Goal: Information Seeking & Learning: Learn about a topic

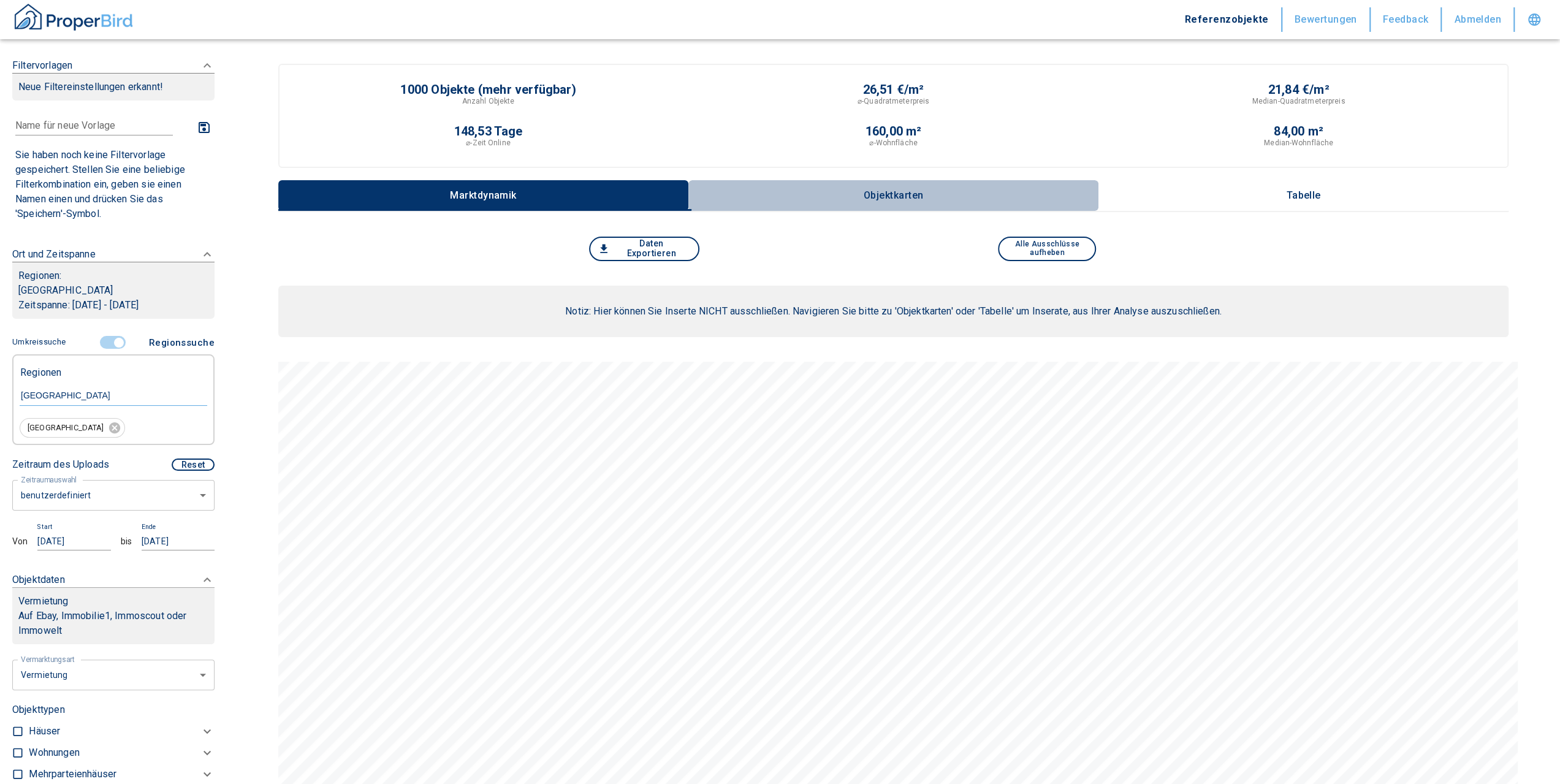
click at [885, 187] on button "Objektkarten" at bounding box center [893, 196] width 410 height 31
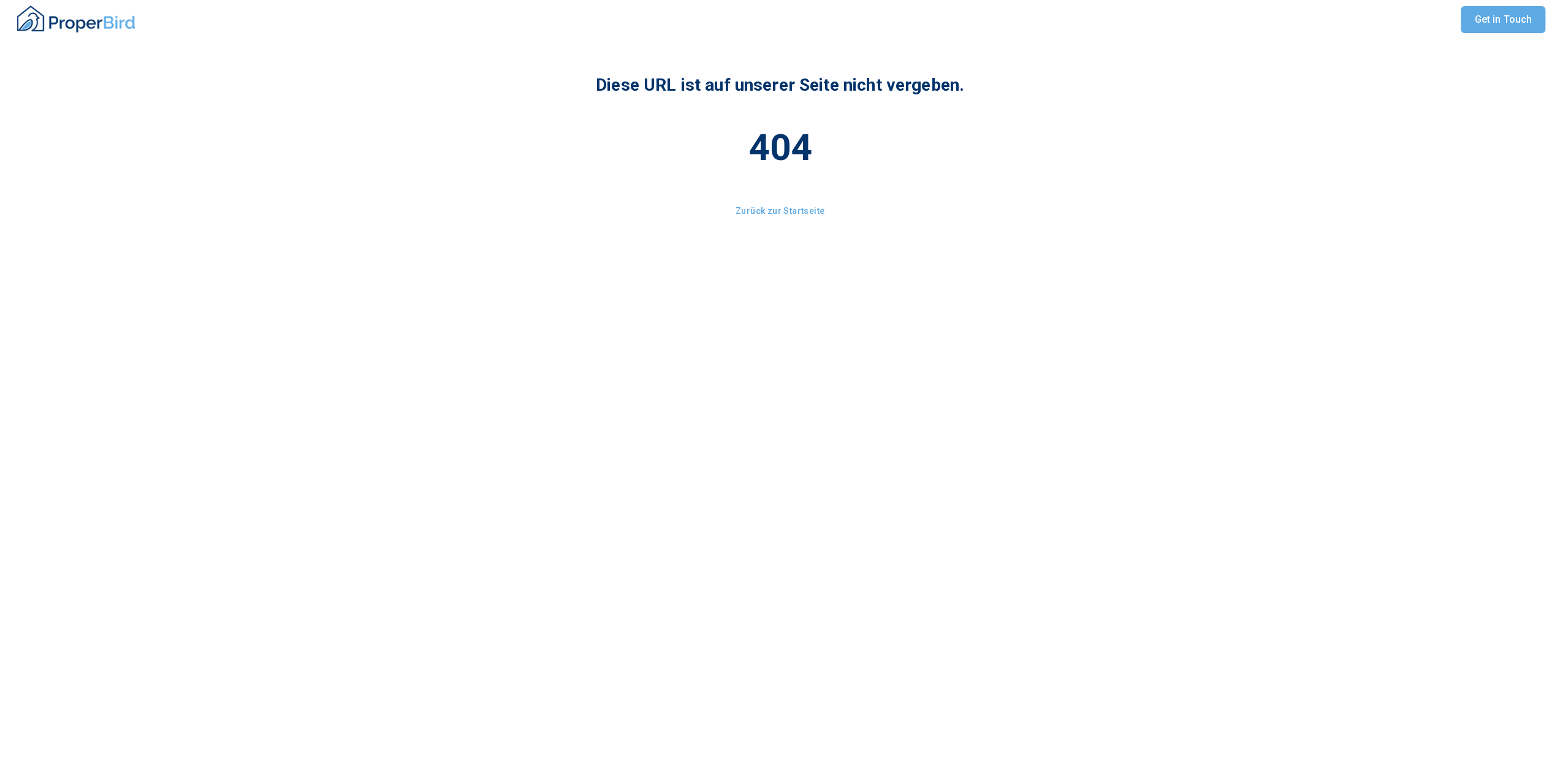
click at [821, 211] on link "Zurück zur Startseite" at bounding box center [780, 211] width 101 height 22
click at [762, 210] on link "Zurück zur Startseite" at bounding box center [780, 211] width 101 height 22
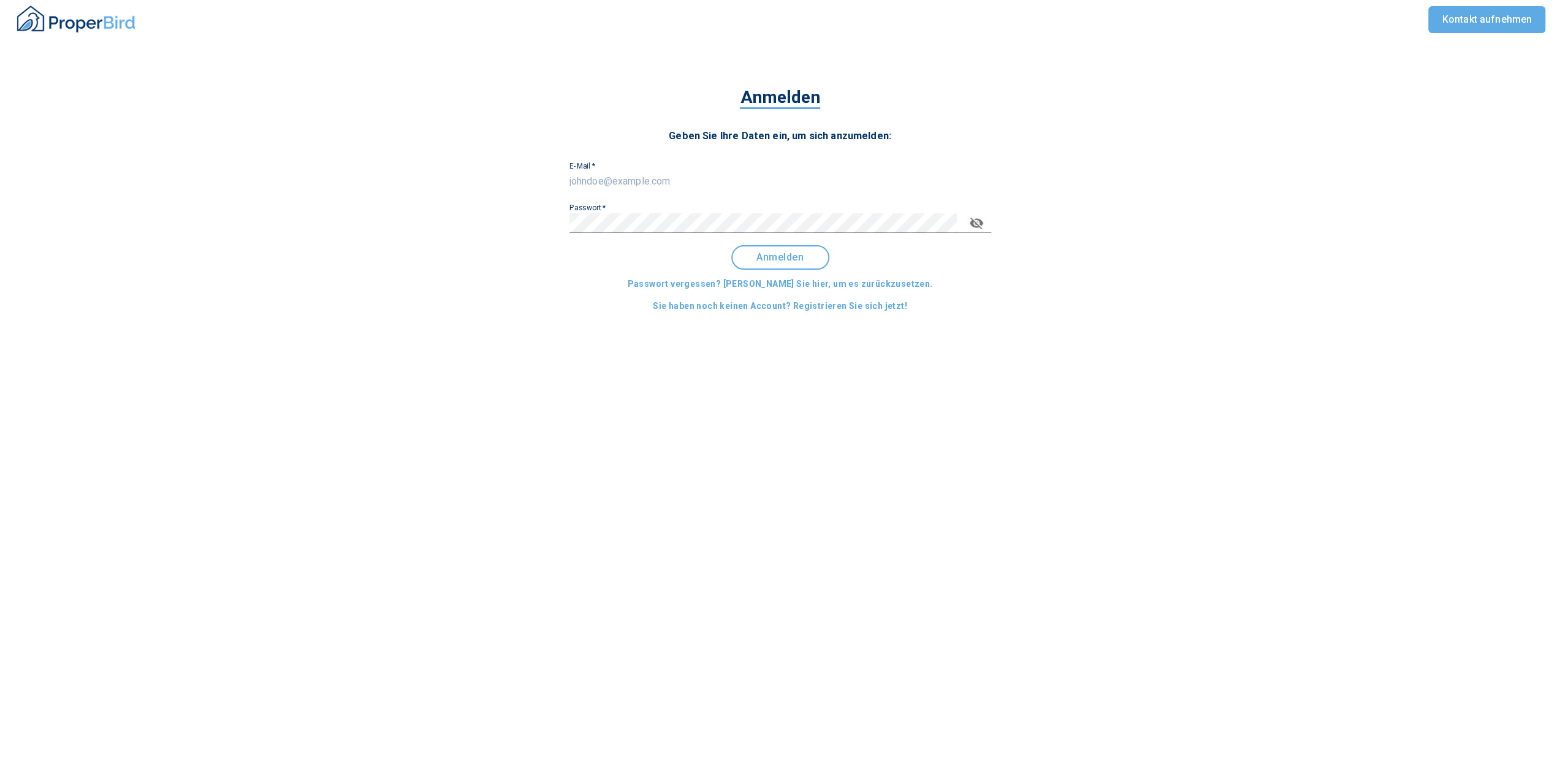
click at [588, 173] on input "E-Mail   *" at bounding box center [780, 181] width 421 height 20
type input "[PERSON_NAME][EMAIL_ADDRESS][DOMAIN_NAME]"
click at [769, 263] on button "Anmelden" at bounding box center [780, 257] width 98 height 25
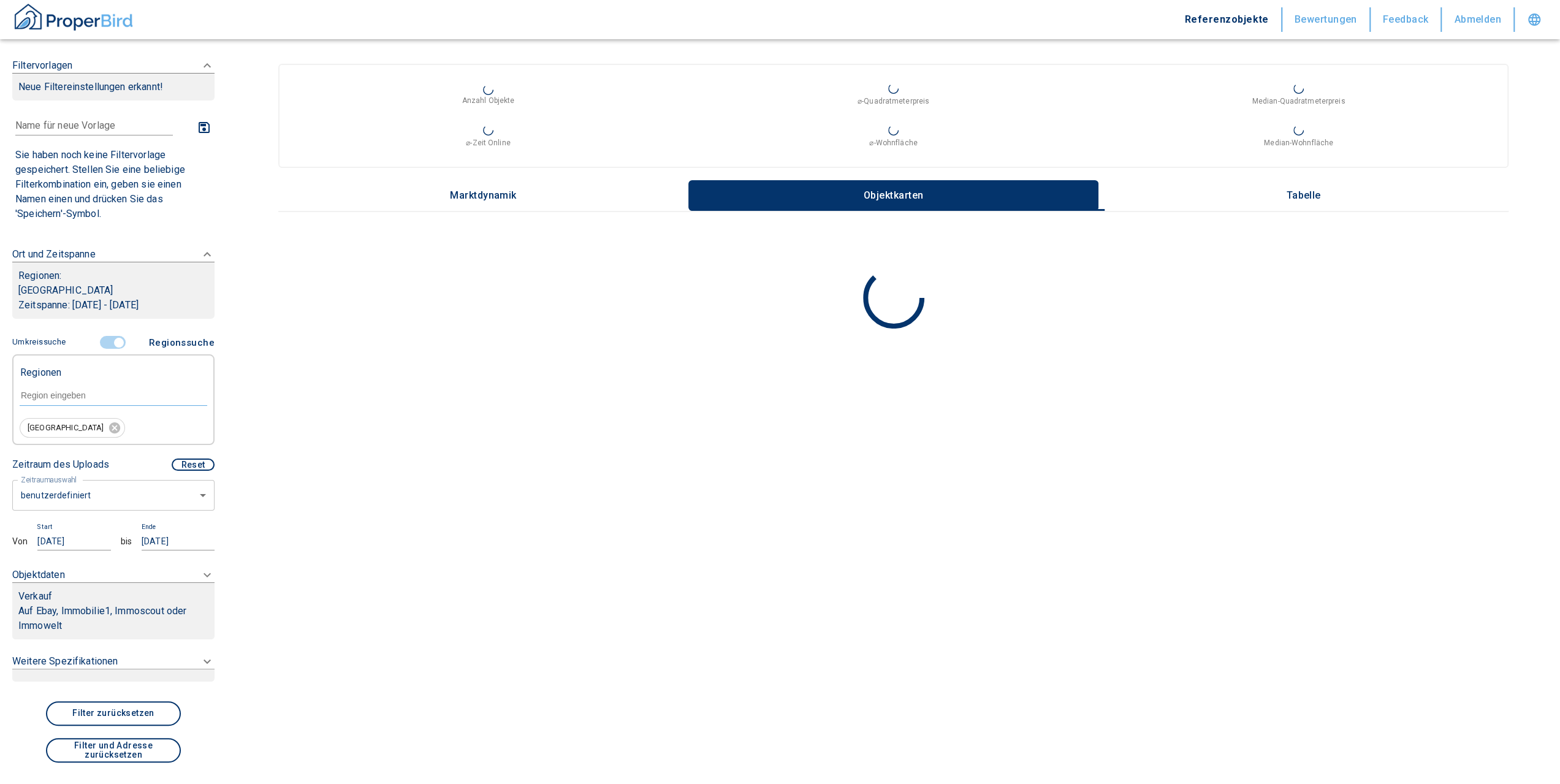
type input "2020"
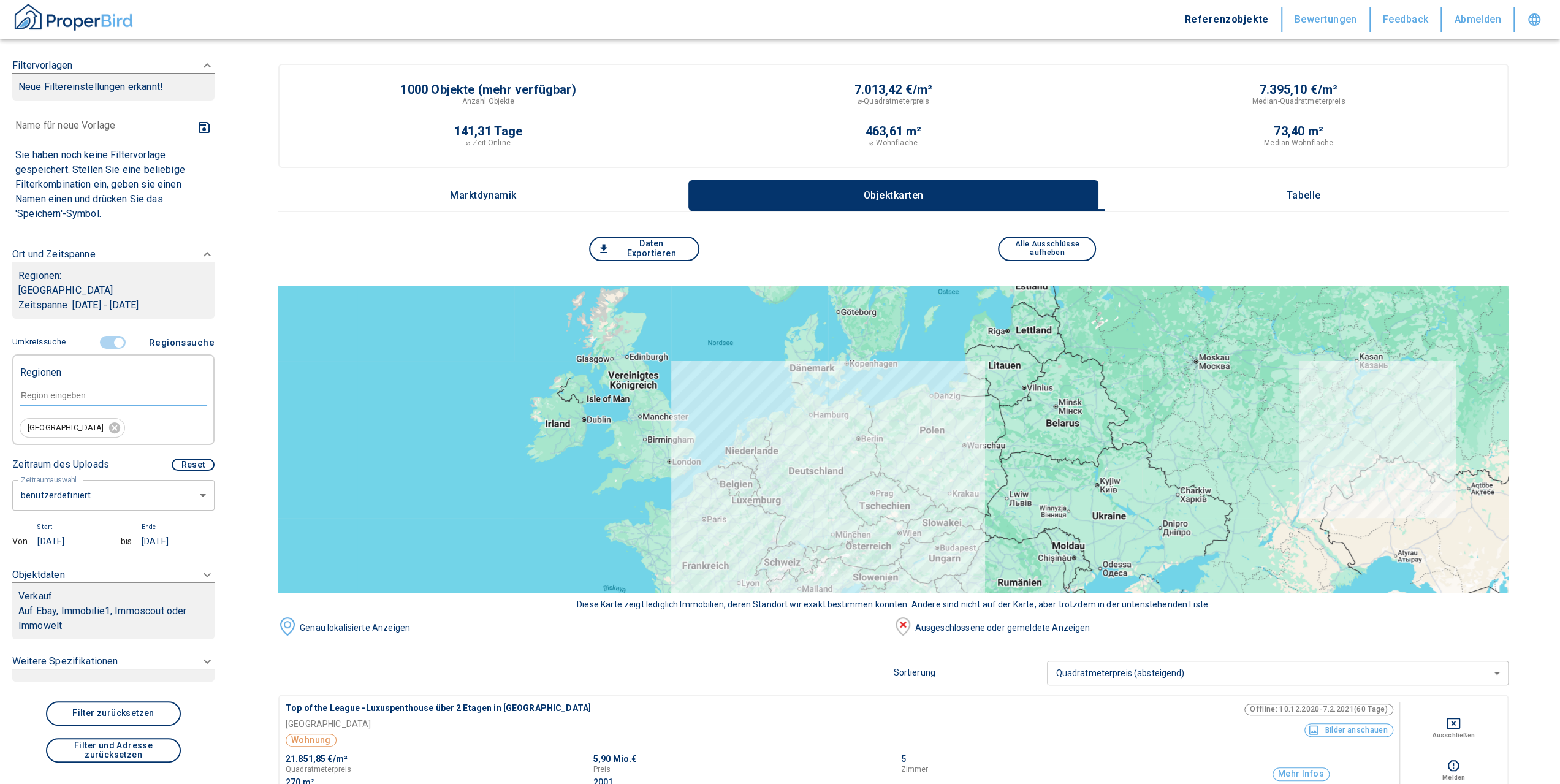
click at [76, 397] on input "text" at bounding box center [114, 395] width 187 height 11
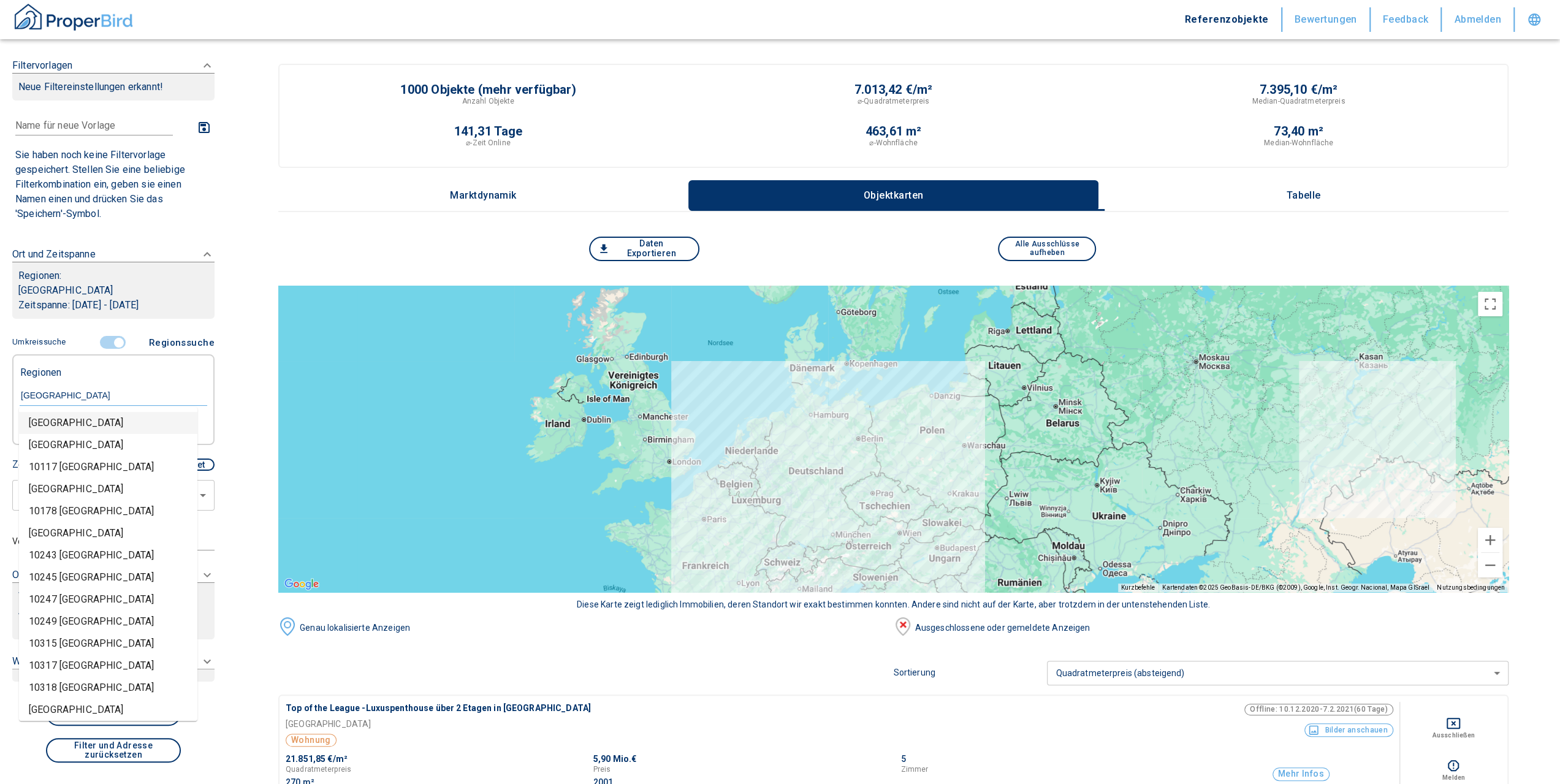
click at [52, 420] on li "[GEOGRAPHIC_DATA]" at bounding box center [107, 423] width 178 height 22
type input "[GEOGRAPHIC_DATA]"
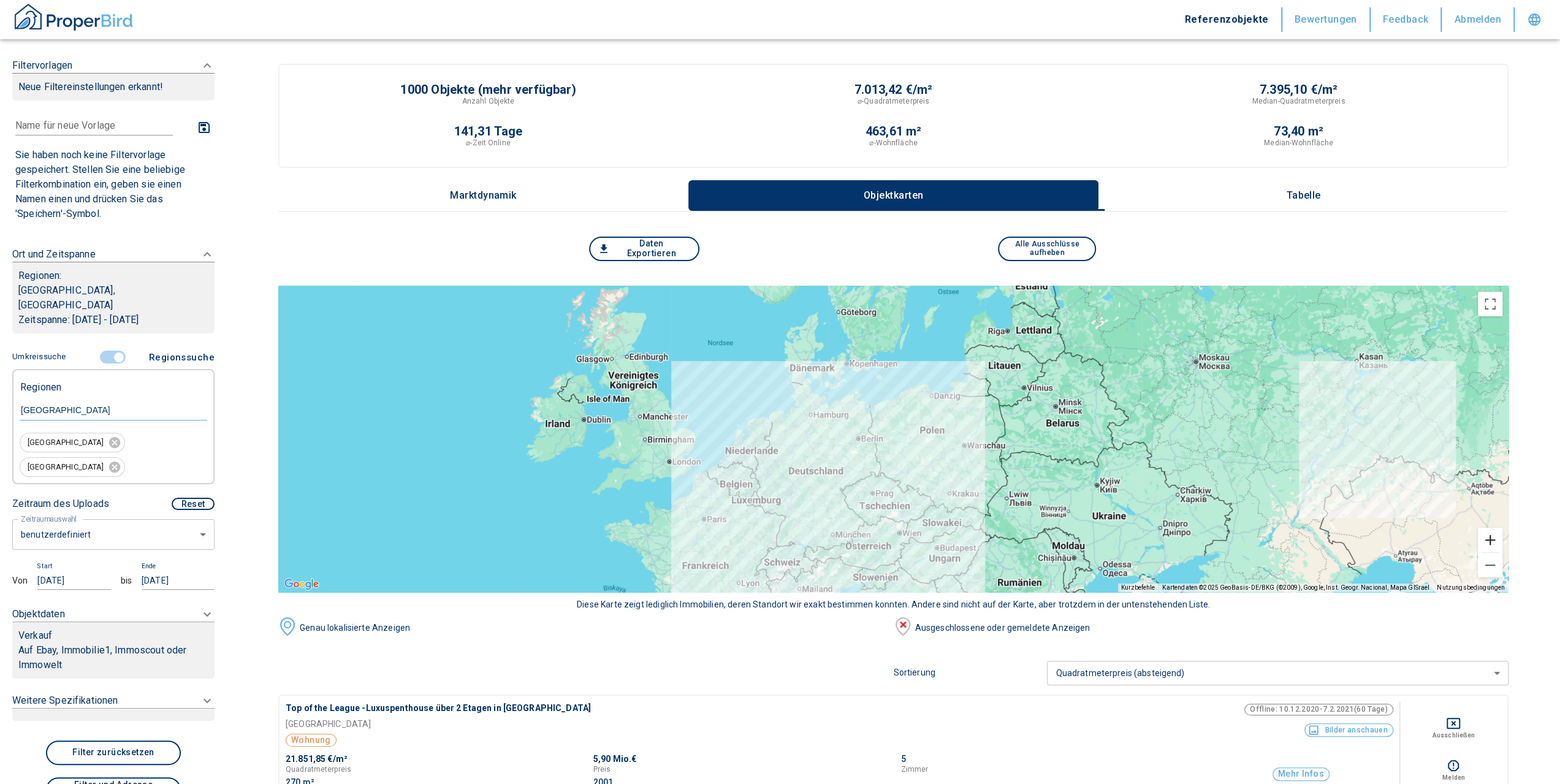
click at [1502, 536] on button "Vergrößern" at bounding box center [1489, 540] width 25 height 25
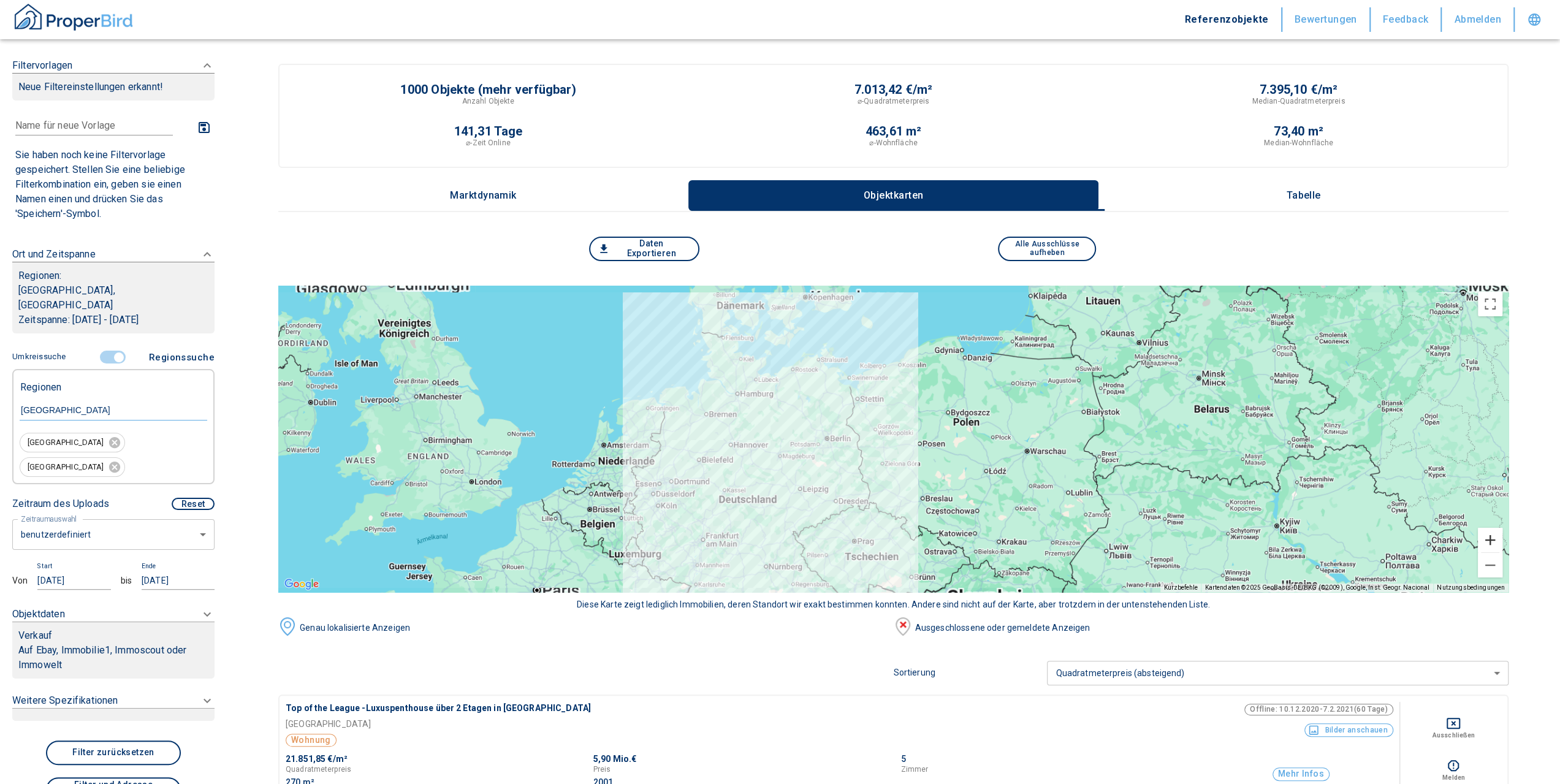
click at [1502, 536] on button "Vergrößern" at bounding box center [1489, 540] width 25 height 25
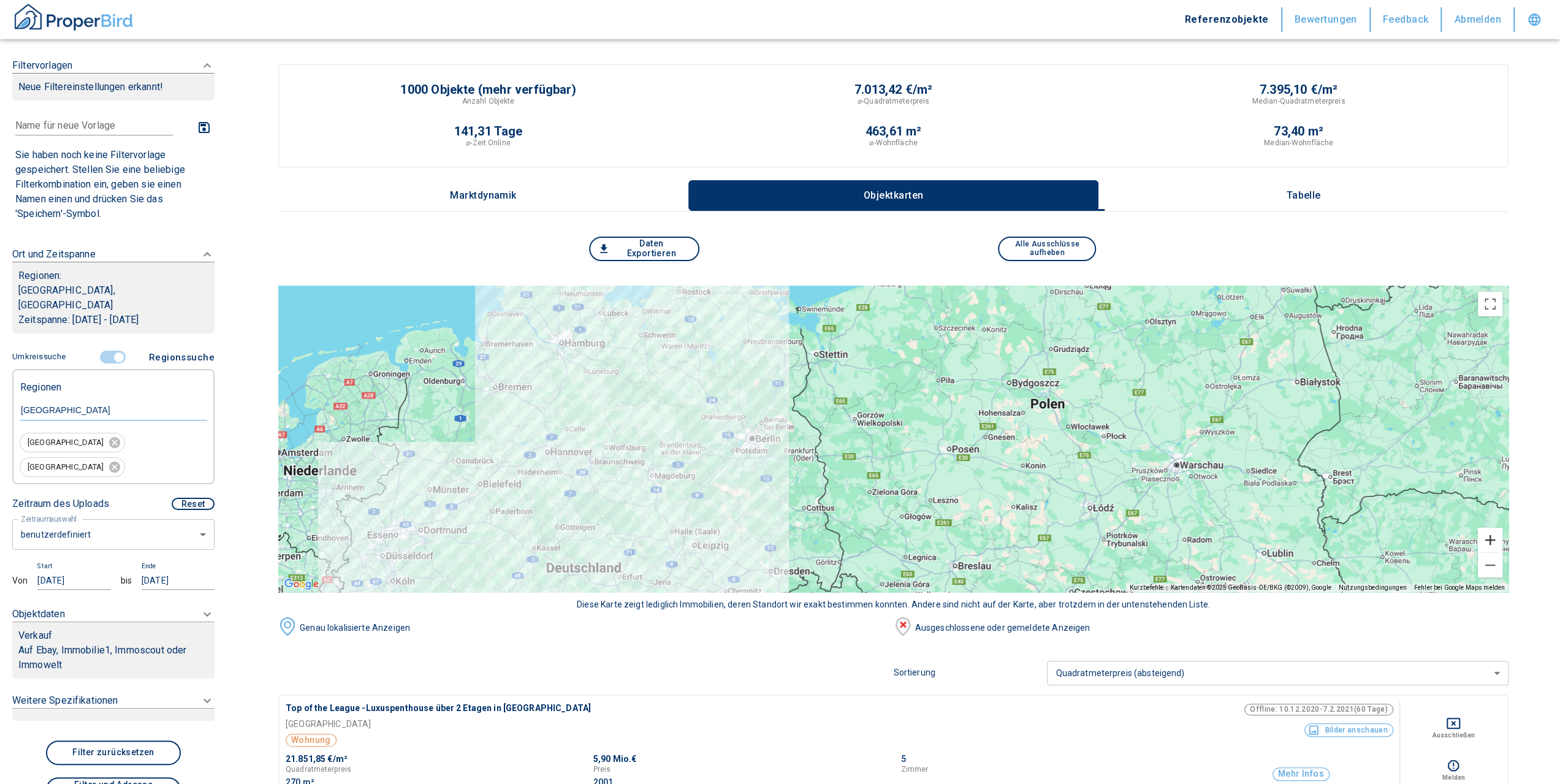
click at [1502, 536] on button "Vergrößern" at bounding box center [1489, 540] width 25 height 25
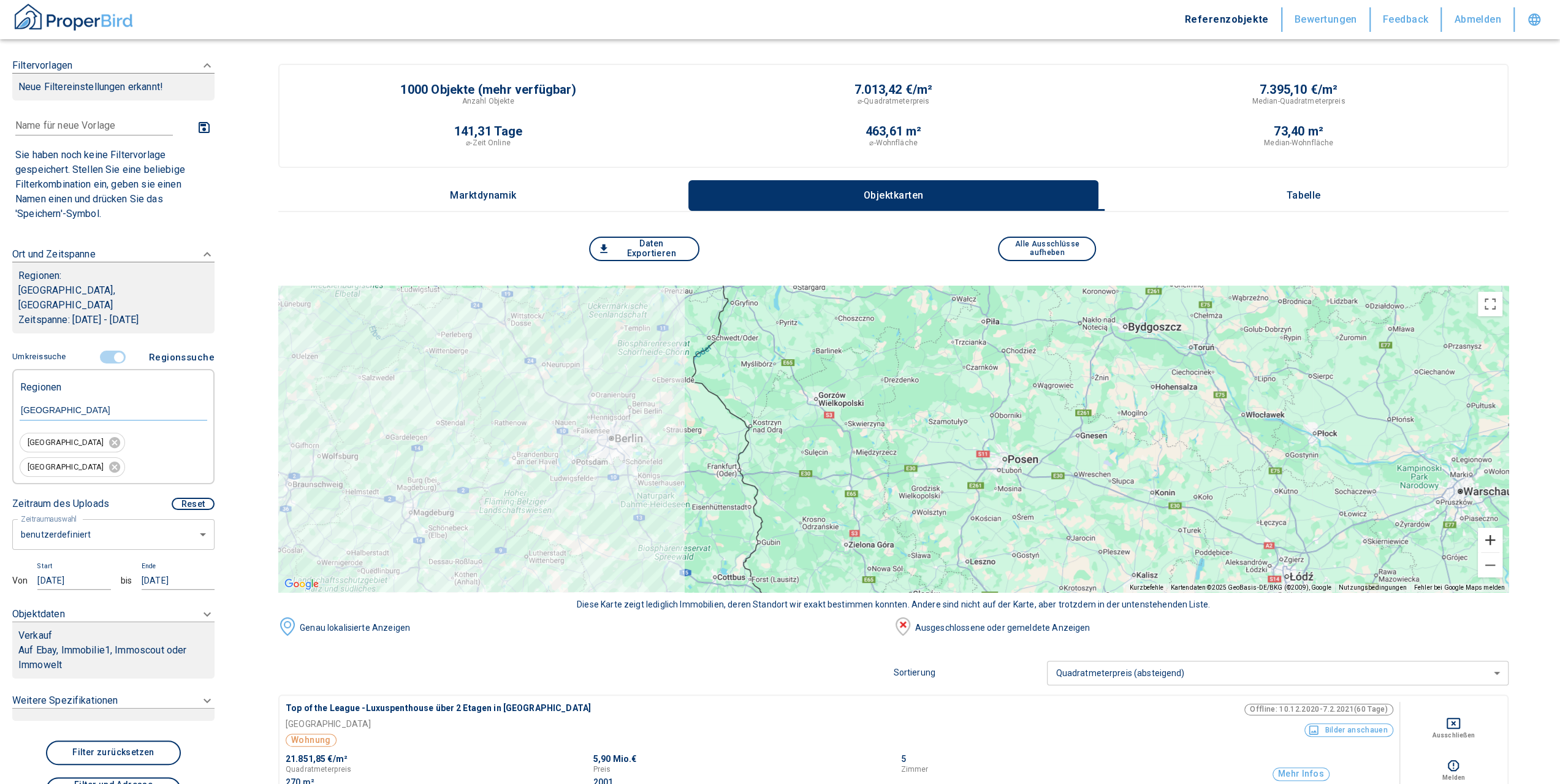
click at [1502, 536] on button "Vergrößern" at bounding box center [1489, 540] width 25 height 25
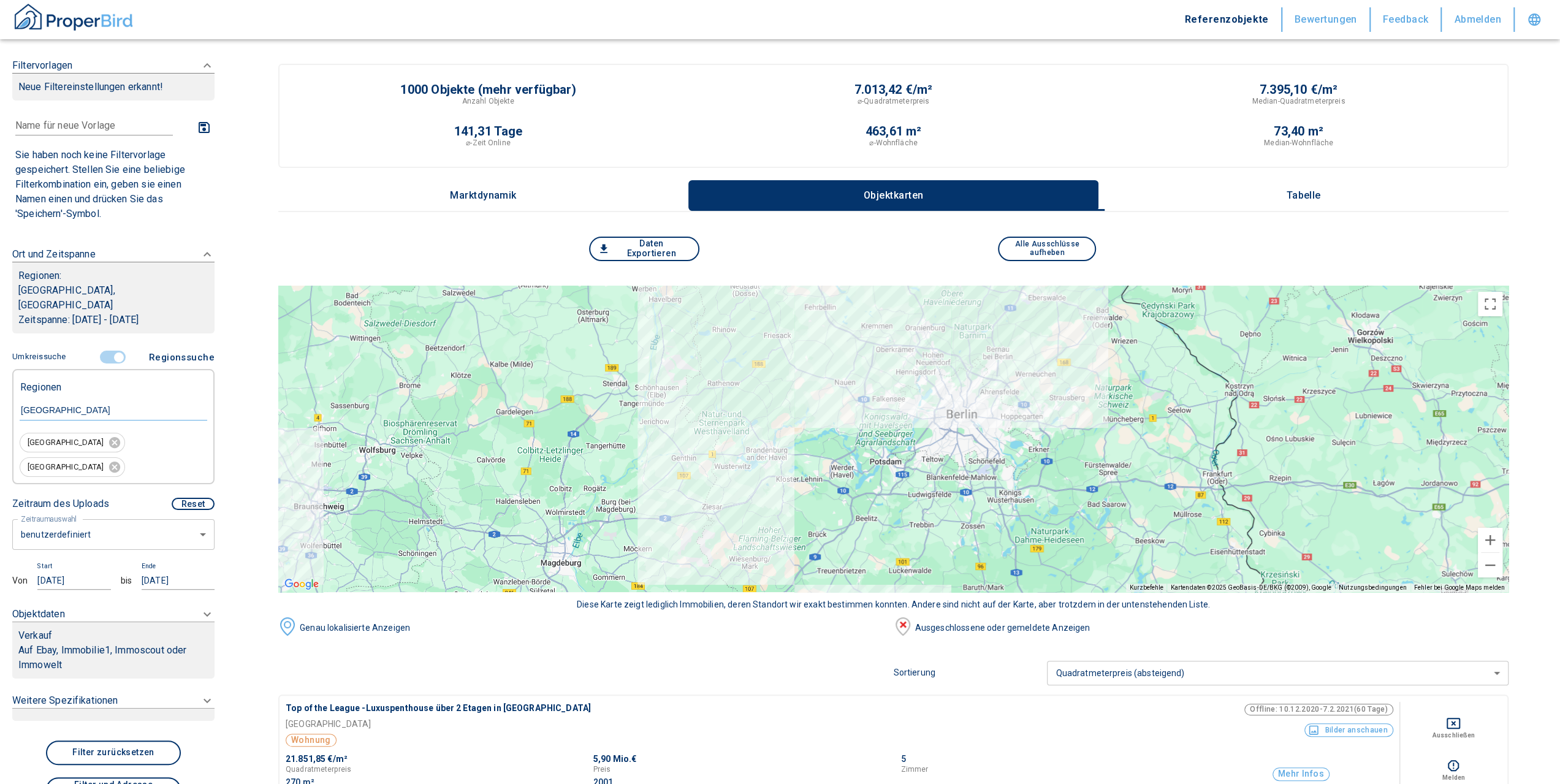
drag, startPoint x: 474, startPoint y: 461, endPoint x: 1061, endPoint y: 453, distance: 587.1
click at [1013, 447] on div at bounding box center [894, 438] width 1230 height 306
click at [1490, 536] on button "Vergrößern" at bounding box center [1489, 540] width 25 height 25
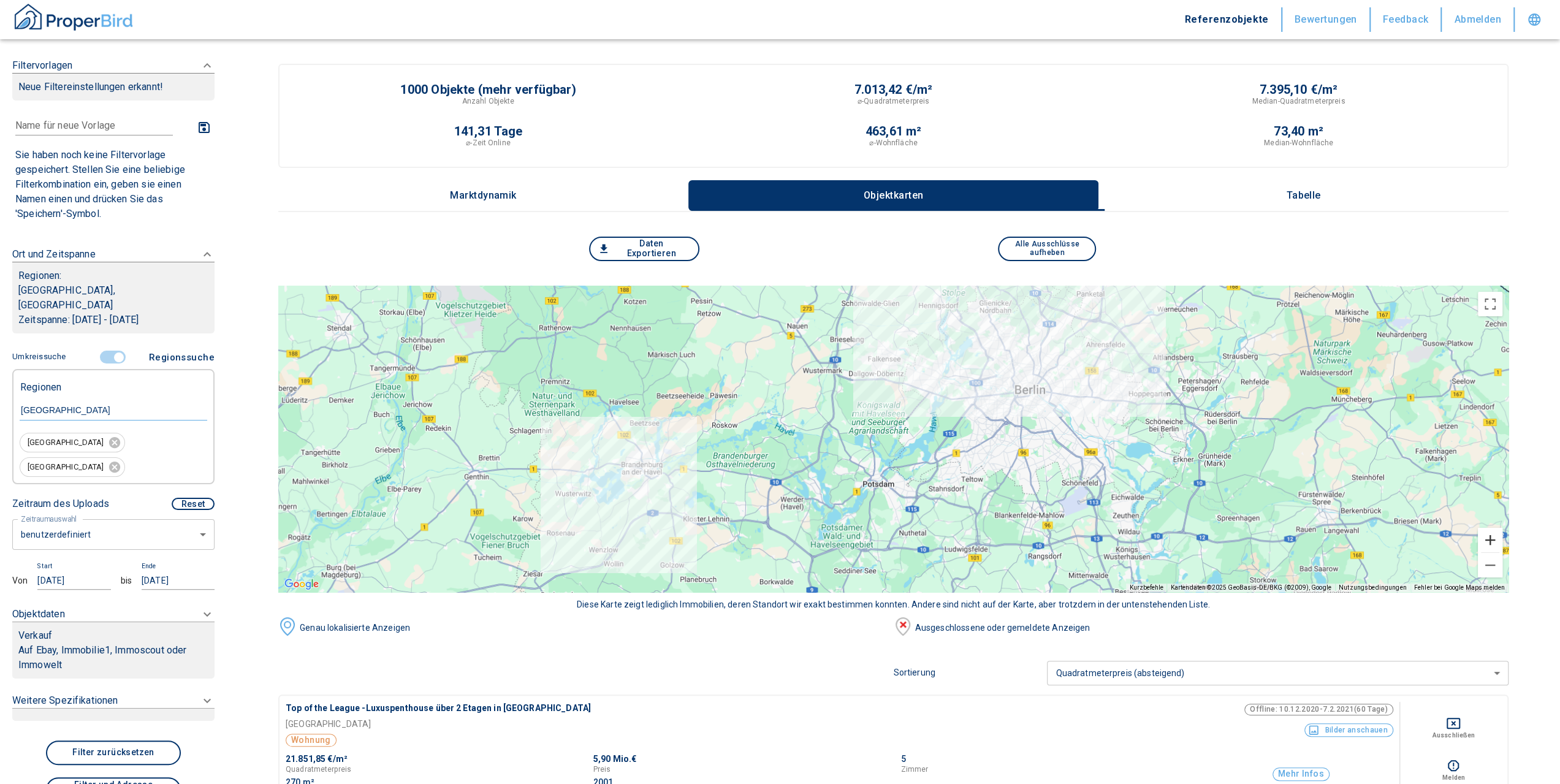
click at [1498, 536] on button "Vergrößern" at bounding box center [1489, 540] width 25 height 25
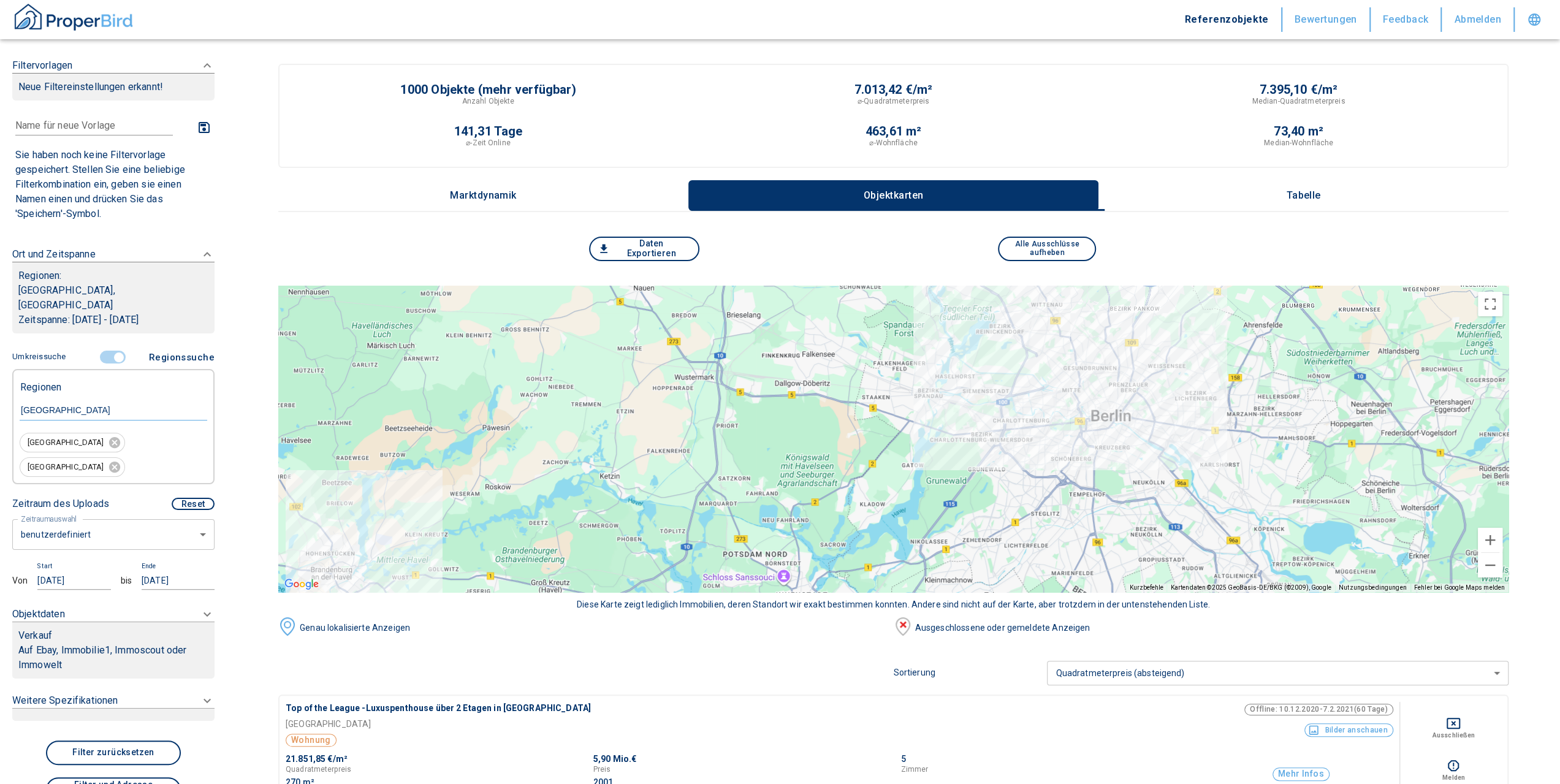
drag, startPoint x: 1229, startPoint y: 327, endPoint x: 1185, endPoint y: 419, distance: 102.0
click at [1169, 407] on div at bounding box center [894, 438] width 1230 height 306
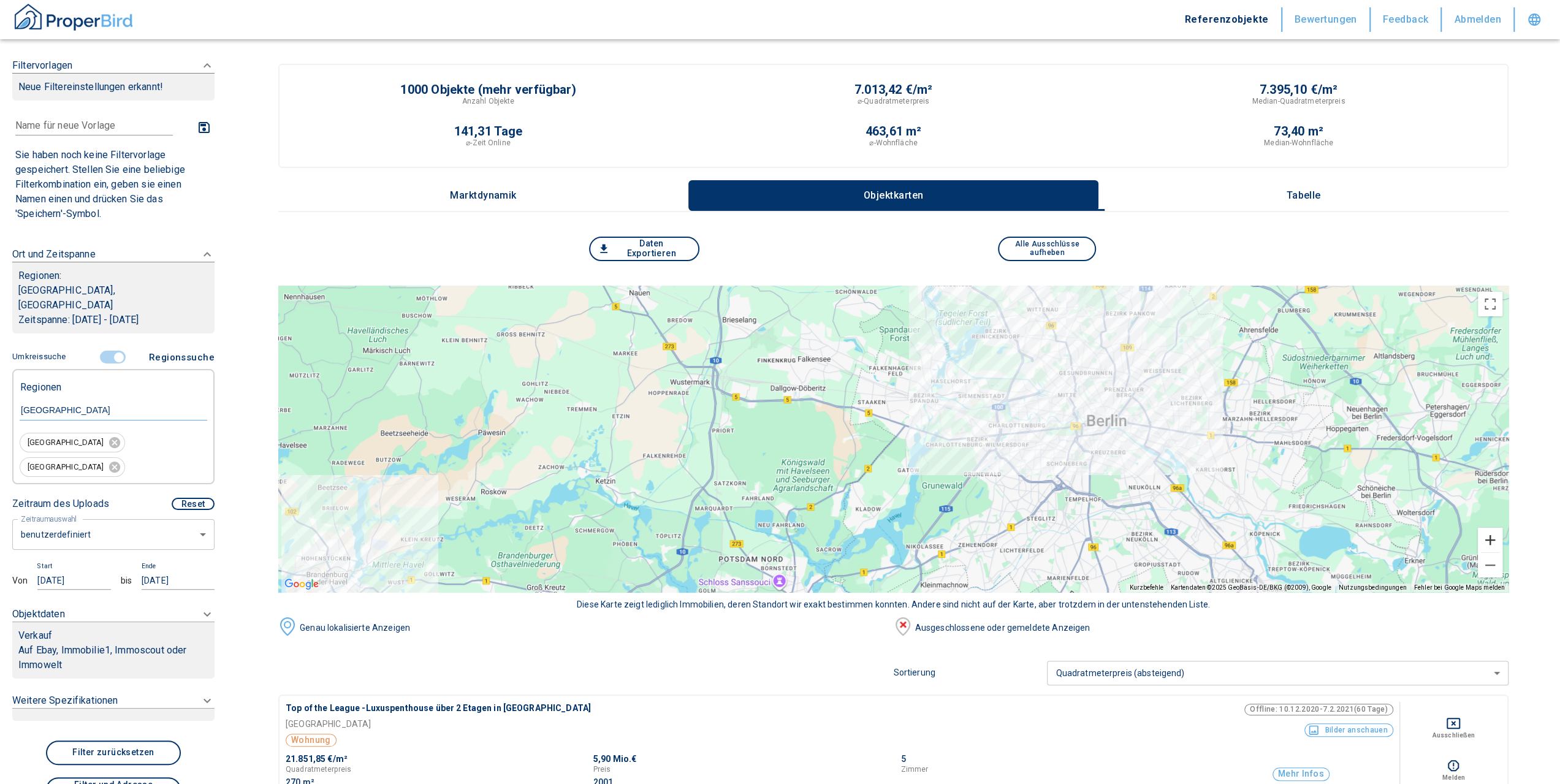
click at [1495, 537] on button "Vergrößern" at bounding box center [1489, 540] width 25 height 25
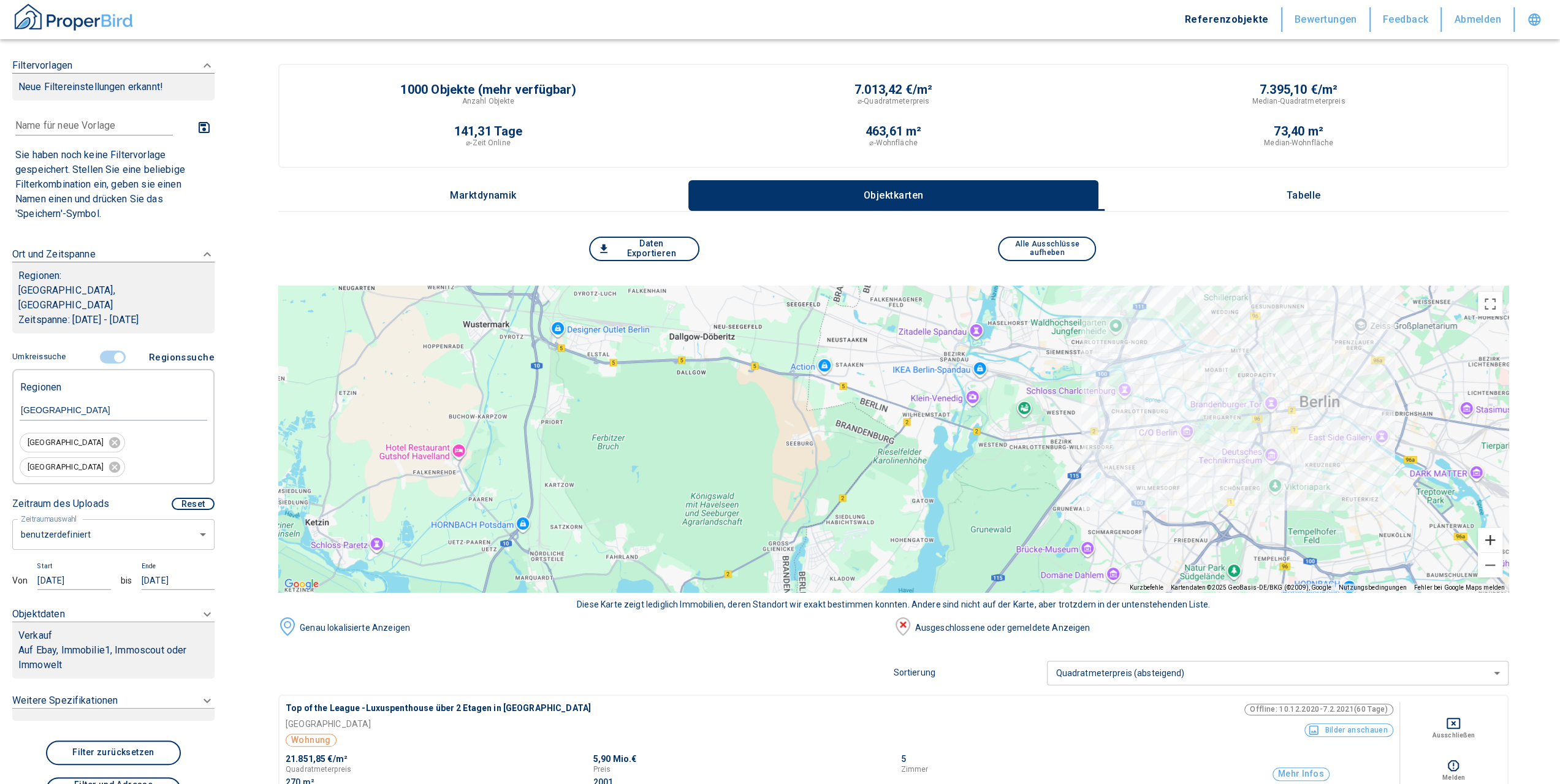
click at [1502, 539] on button "Vergrößern" at bounding box center [1489, 540] width 25 height 25
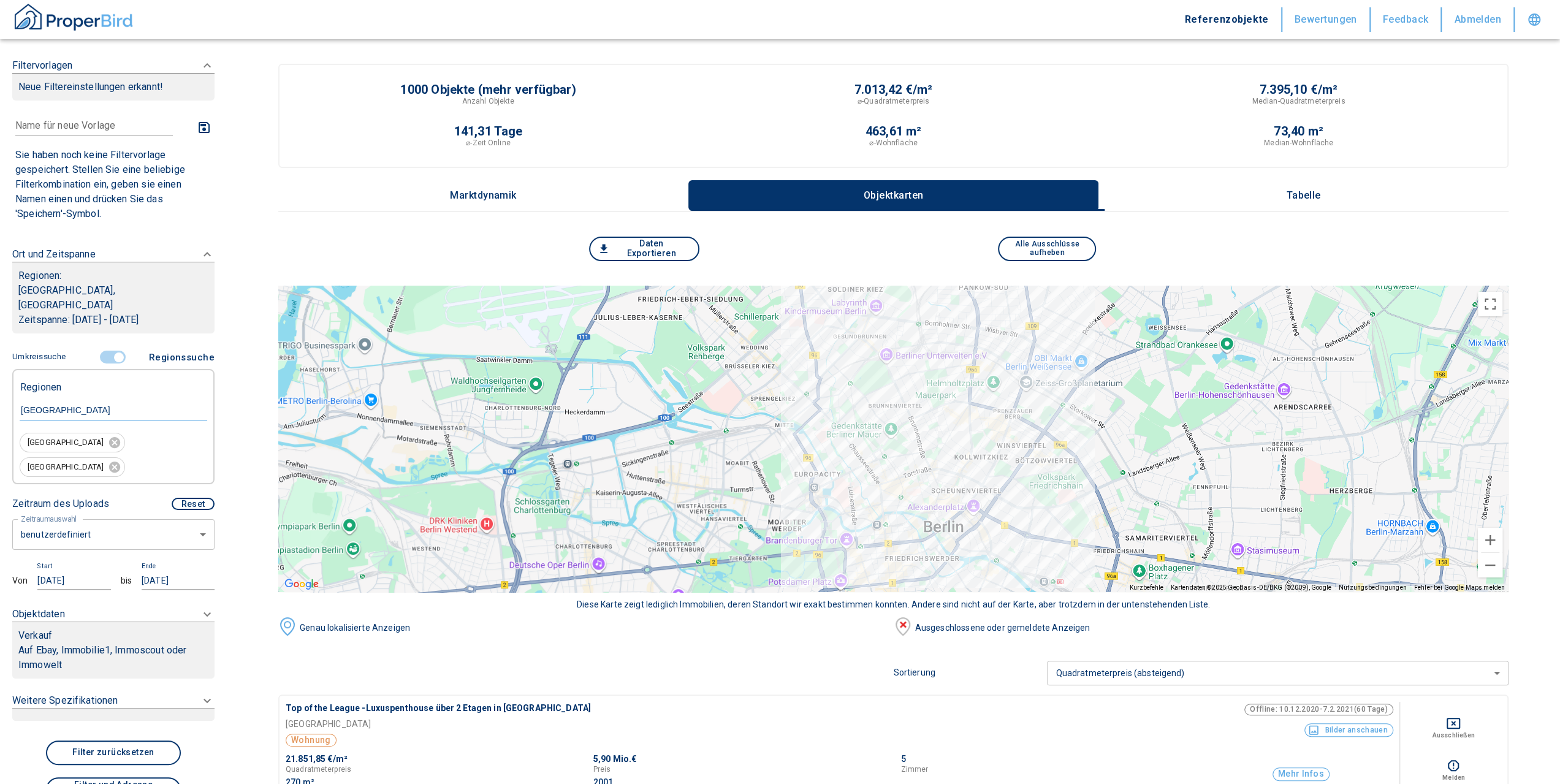
drag, startPoint x: 1410, startPoint y: 376, endPoint x: 599, endPoint y: 545, distance: 828.4
click at [599, 545] on div at bounding box center [894, 438] width 1230 height 306
click at [1499, 540] on button "Vergrößern" at bounding box center [1489, 540] width 25 height 25
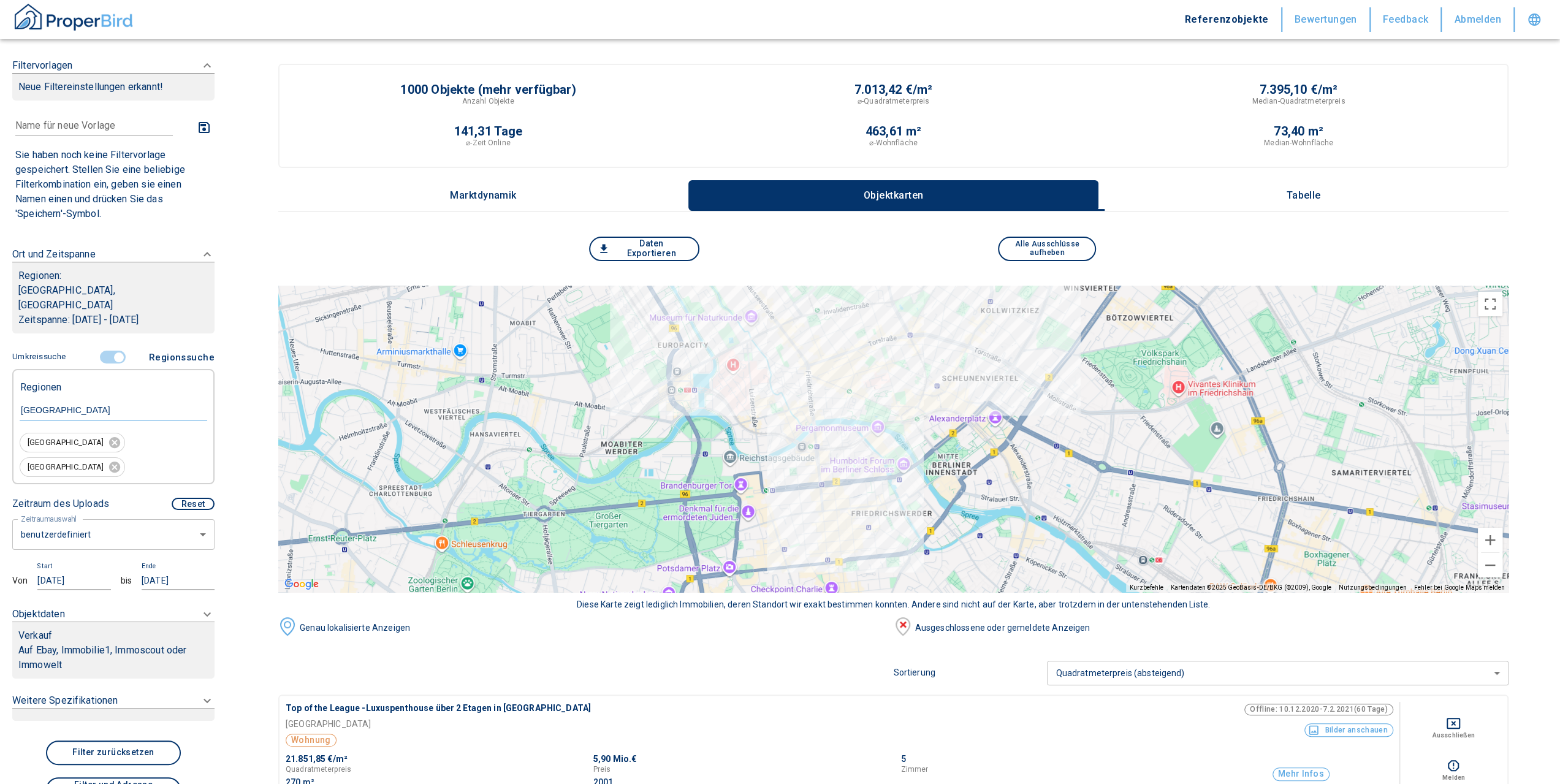
drag, startPoint x: 1003, startPoint y: 539, endPoint x: 944, endPoint y: 364, distance: 184.7
click at [944, 364] on div at bounding box center [894, 438] width 1230 height 306
click at [107, 436] on icon at bounding box center [114, 443] width 14 height 14
type input "2020"
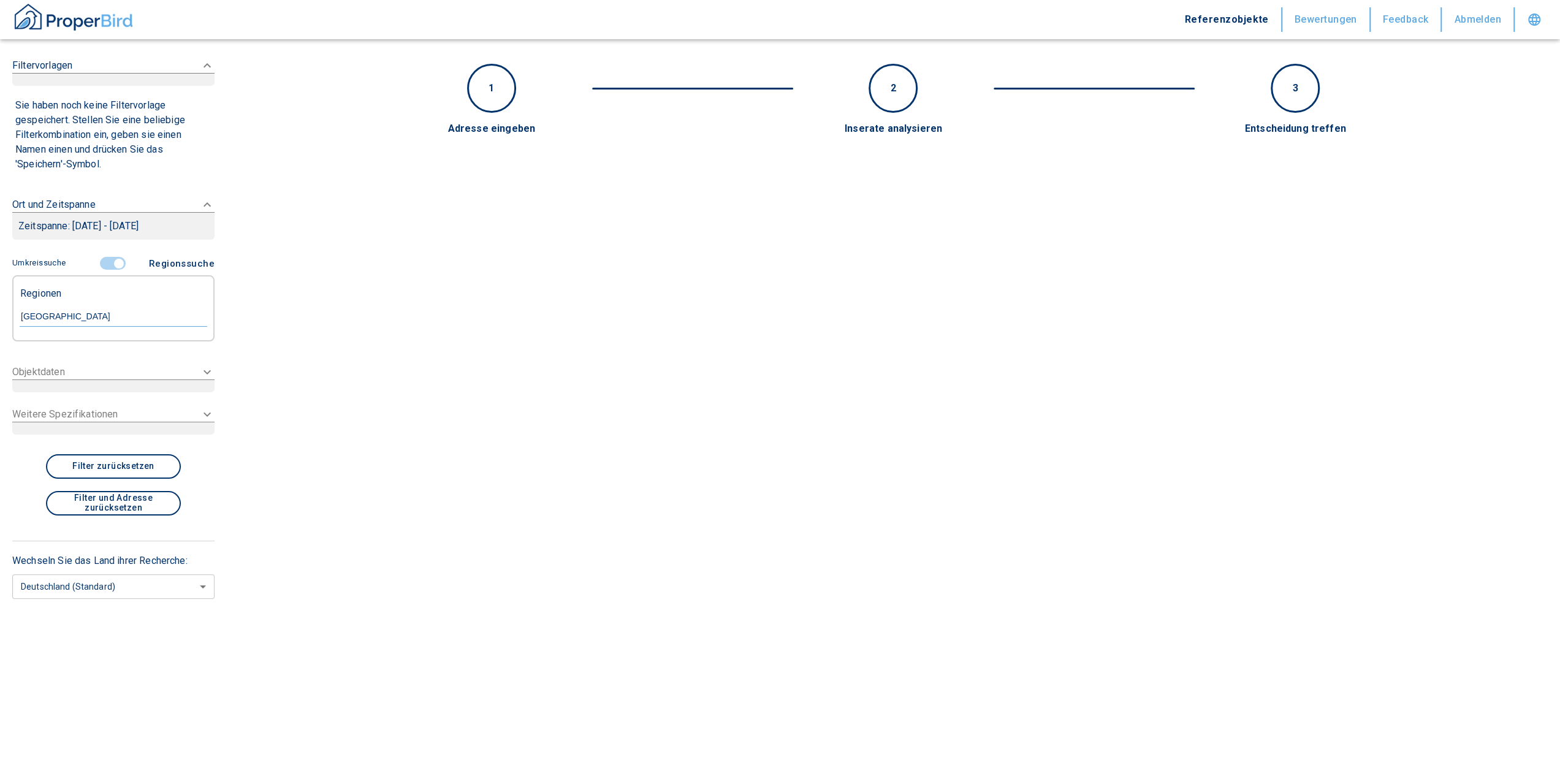
click at [84, 321] on input "[GEOGRAPHIC_DATA]" at bounding box center [114, 315] width 187 height 11
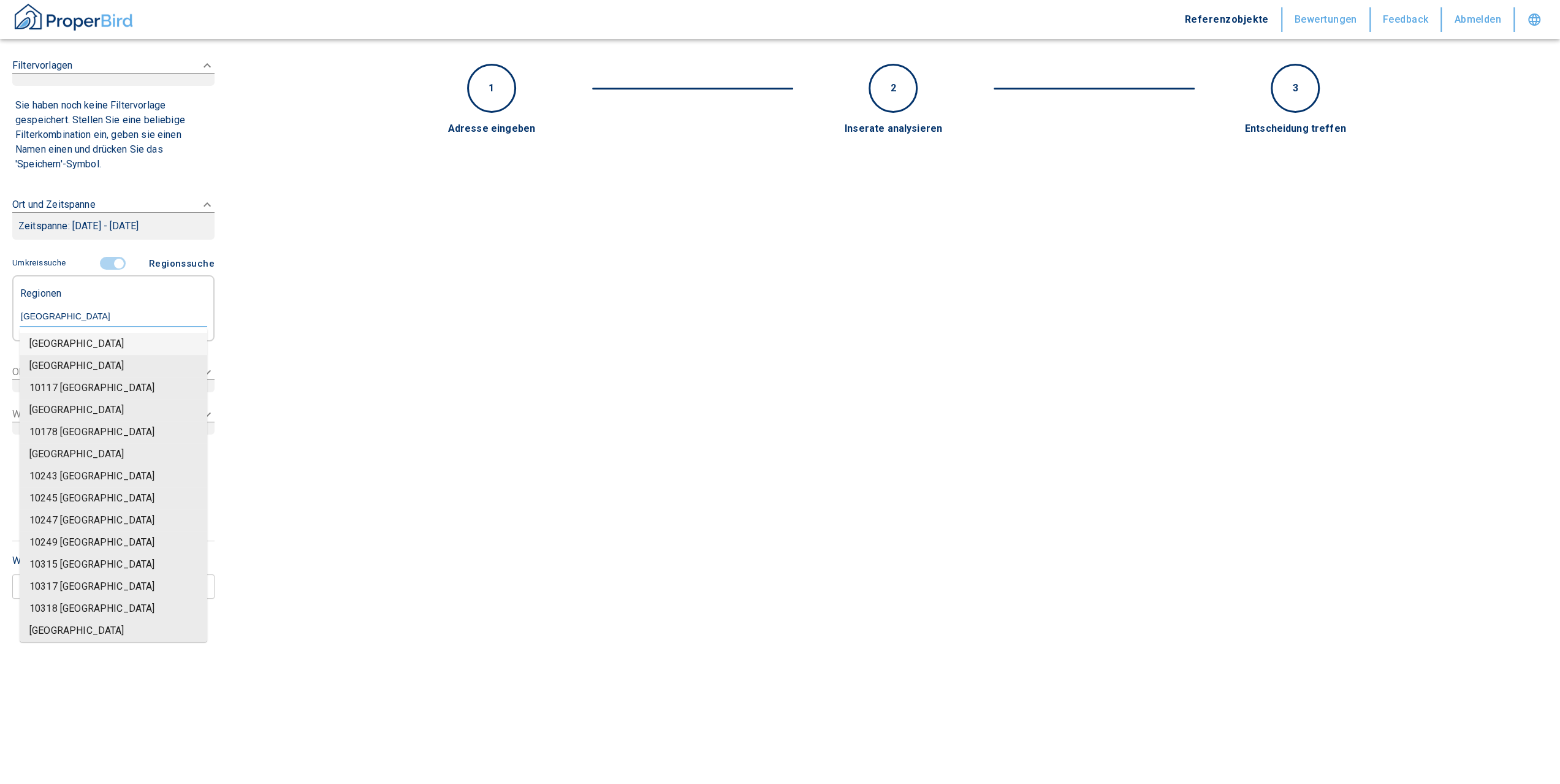
click at [123, 341] on li "[GEOGRAPHIC_DATA]" at bounding box center [114, 344] width 187 height 22
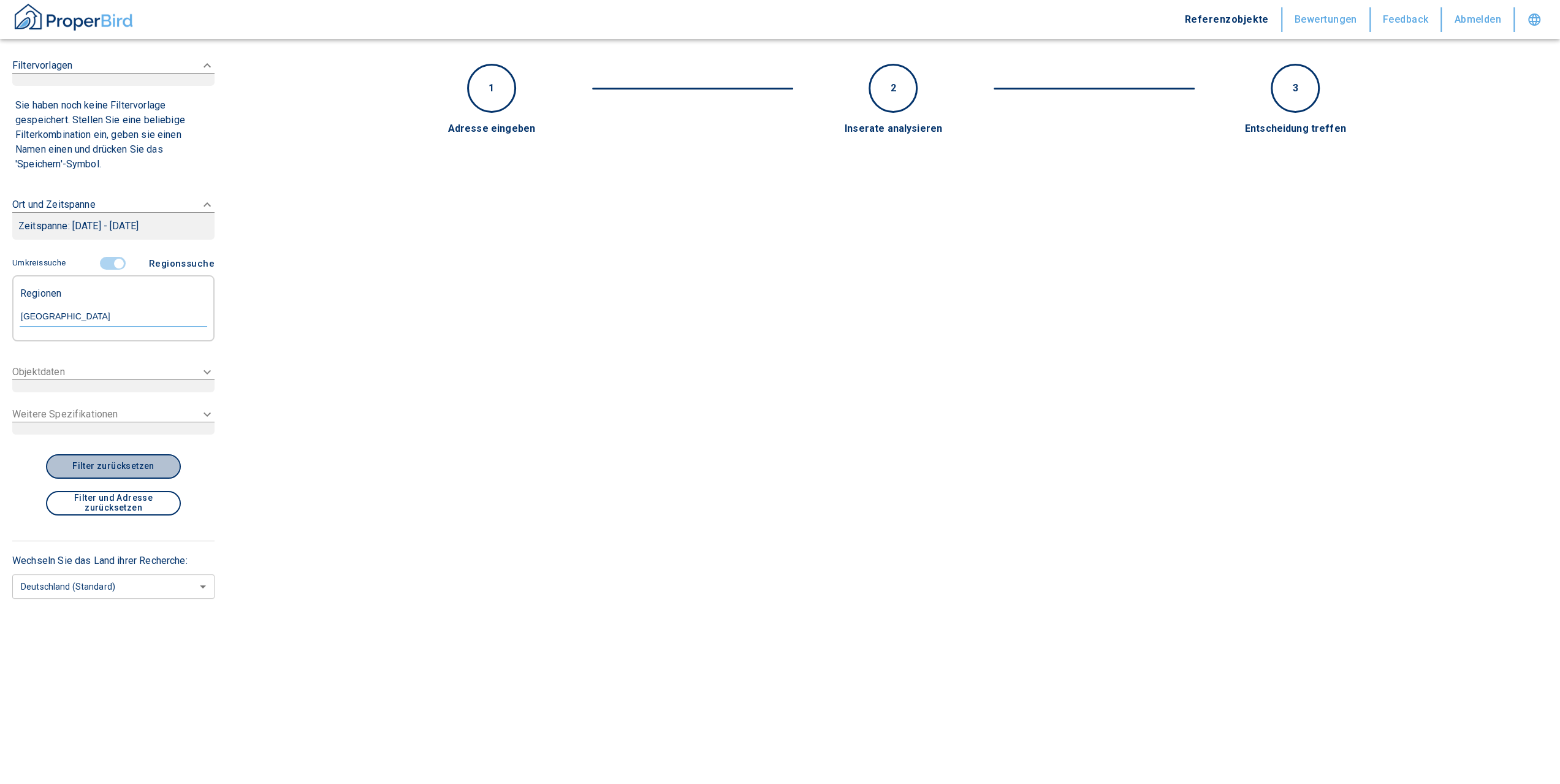
click at [144, 469] on button "Filter zurücksetzen" at bounding box center [113, 466] width 135 height 25
checkbox input "false"
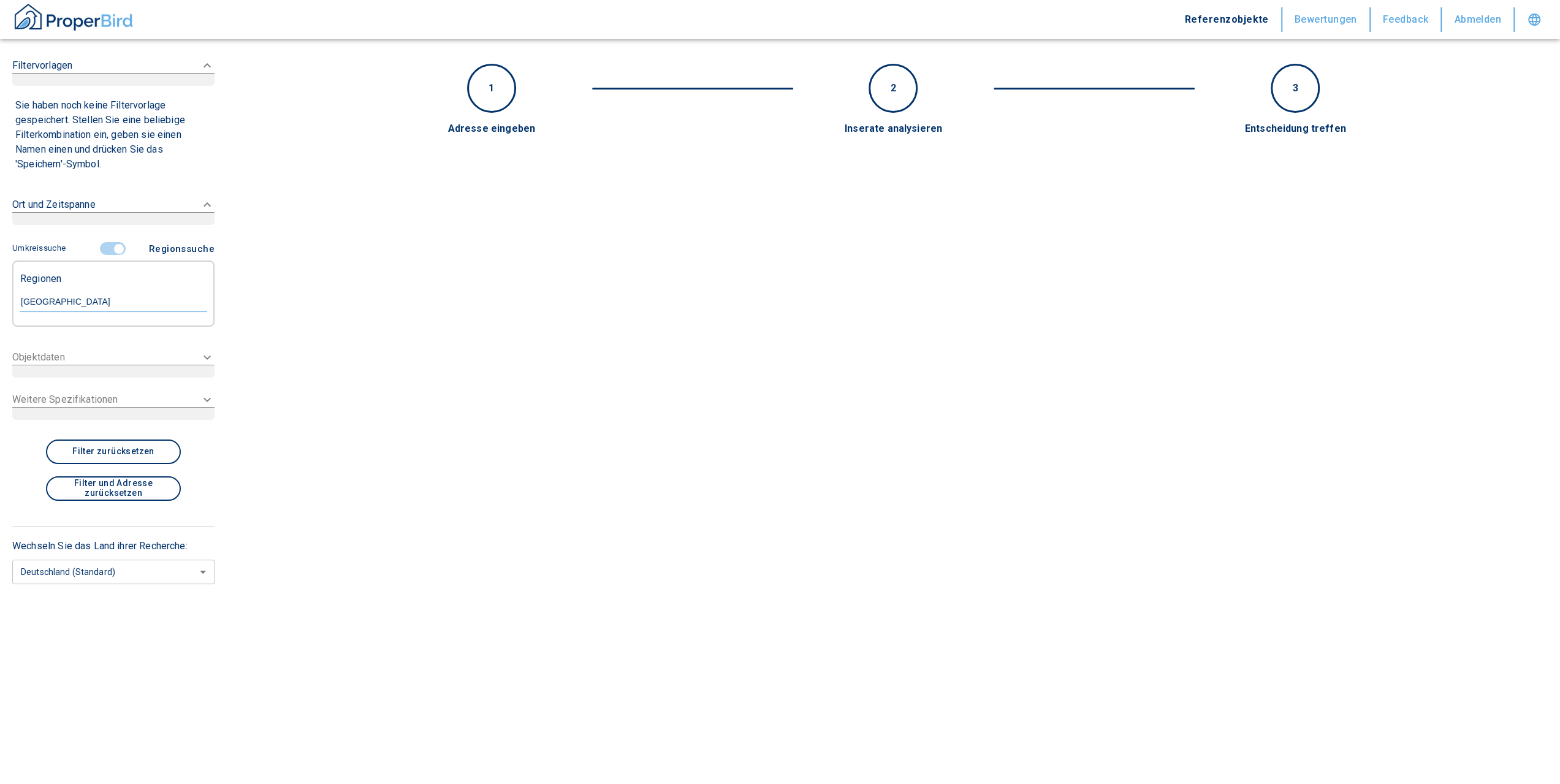
type input "2020"
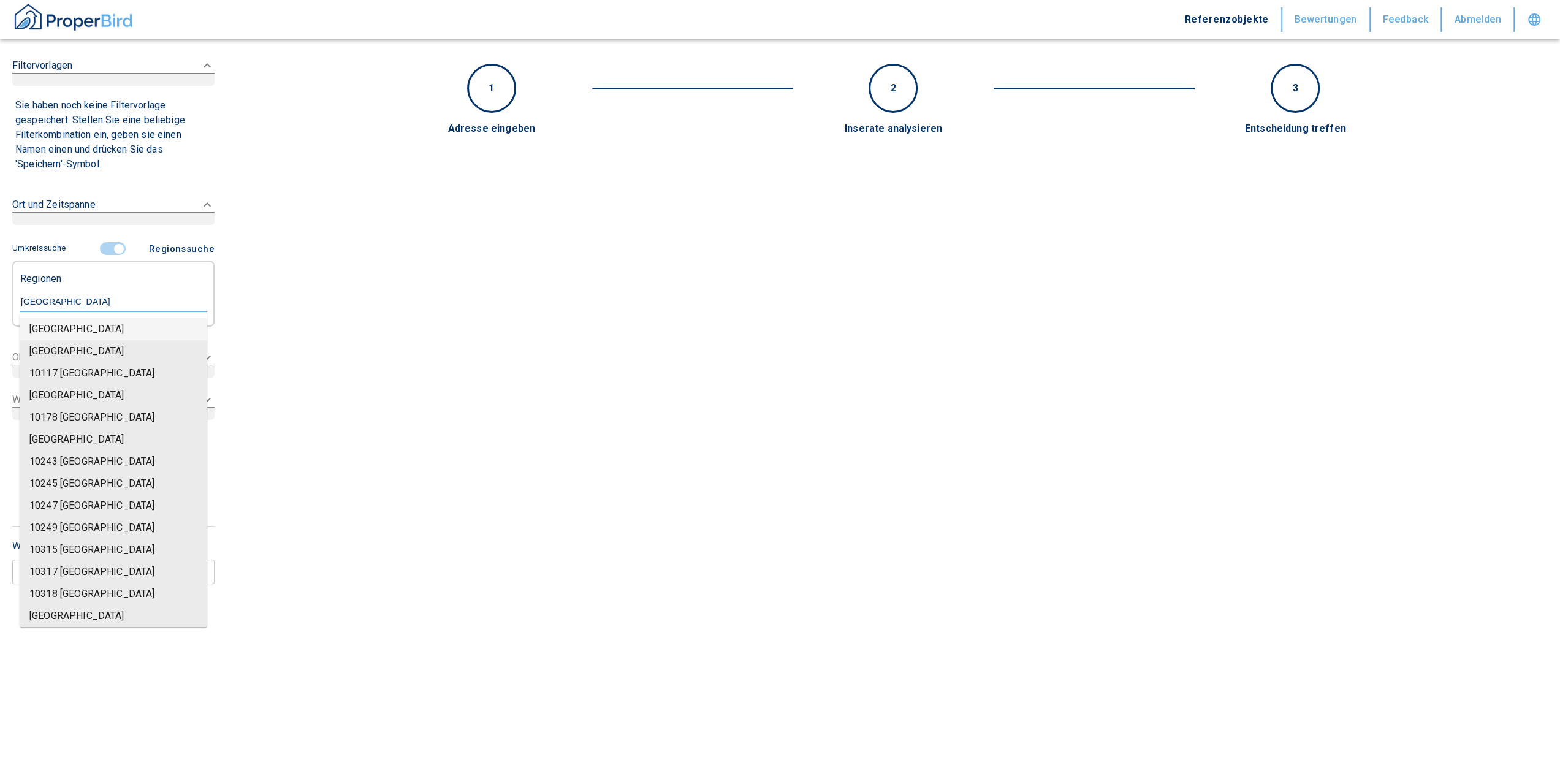
click at [73, 296] on input "[GEOGRAPHIC_DATA]" at bounding box center [114, 301] width 187 height 11
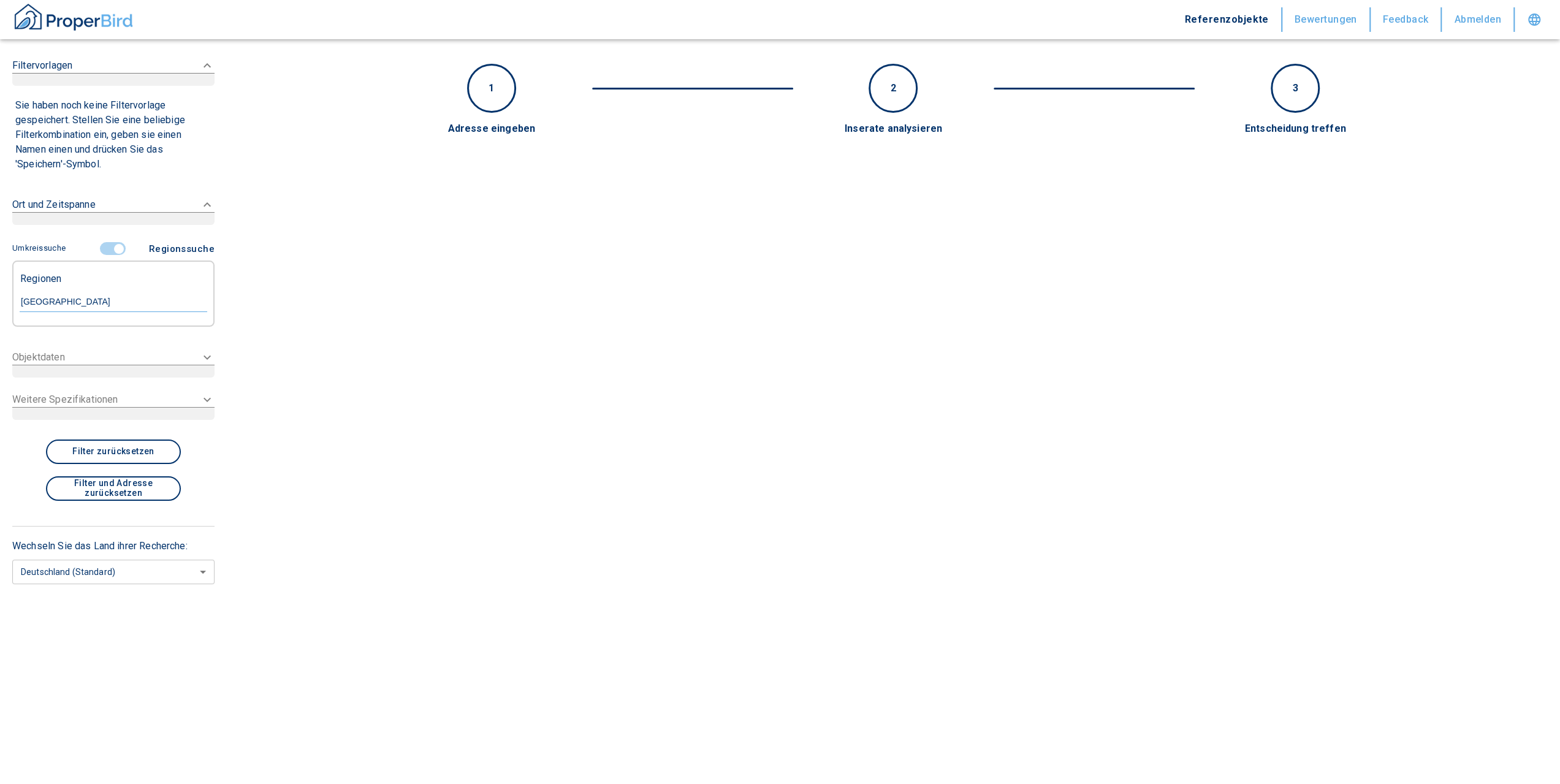
click at [862, 97] on div "2" at bounding box center [894, 88] width 201 height 49
click at [907, 107] on div "2" at bounding box center [893, 88] width 49 height 49
click at [466, 107] on div "1" at bounding box center [492, 88] width 201 height 49
click at [132, 98] on div "Ort und Zeitspanne" at bounding box center [113, 71] width 202 height 52
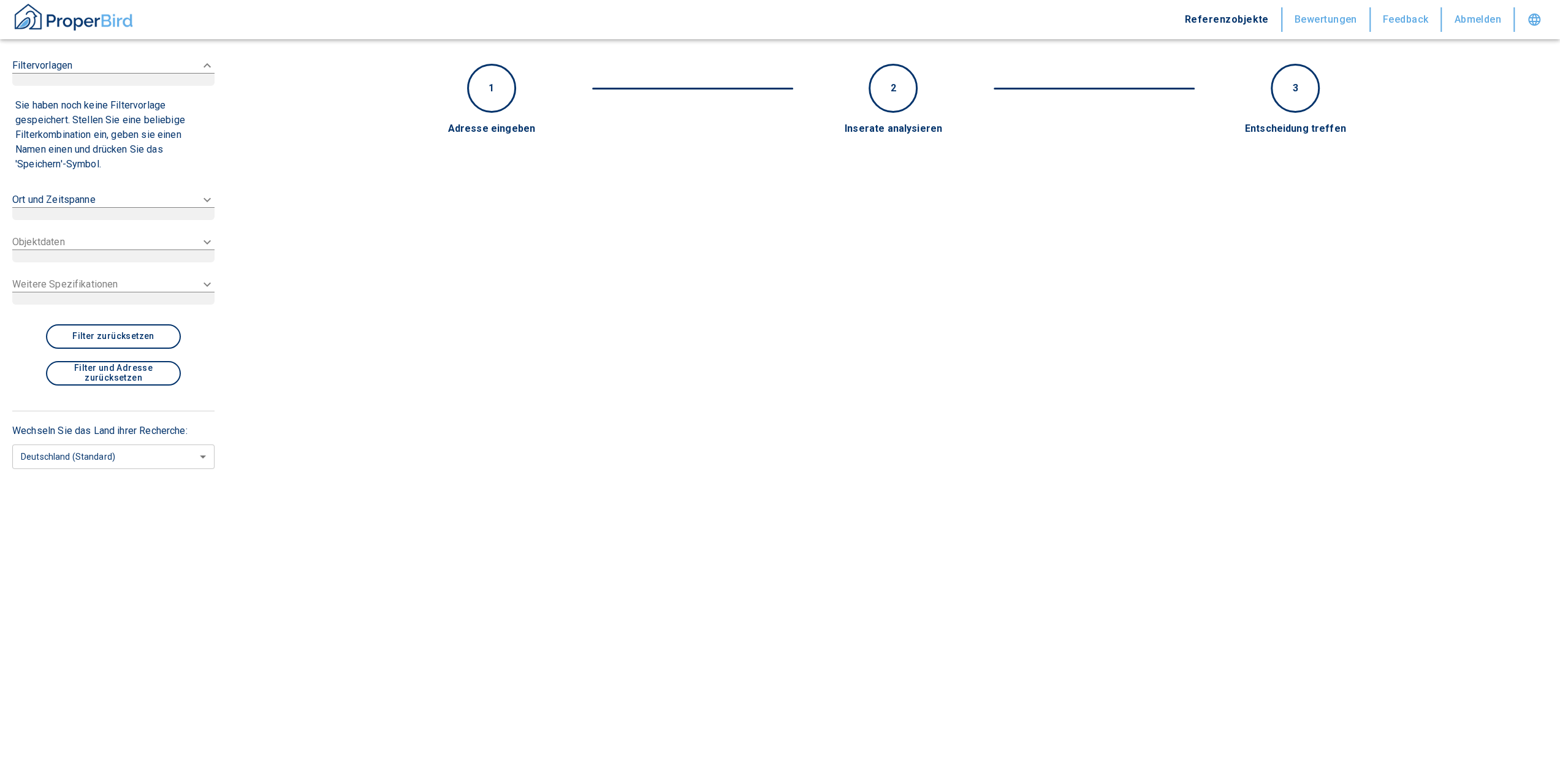
click at [132, 73] on div "Ort und Zeitspanne" at bounding box center [96, 65] width 169 height 15
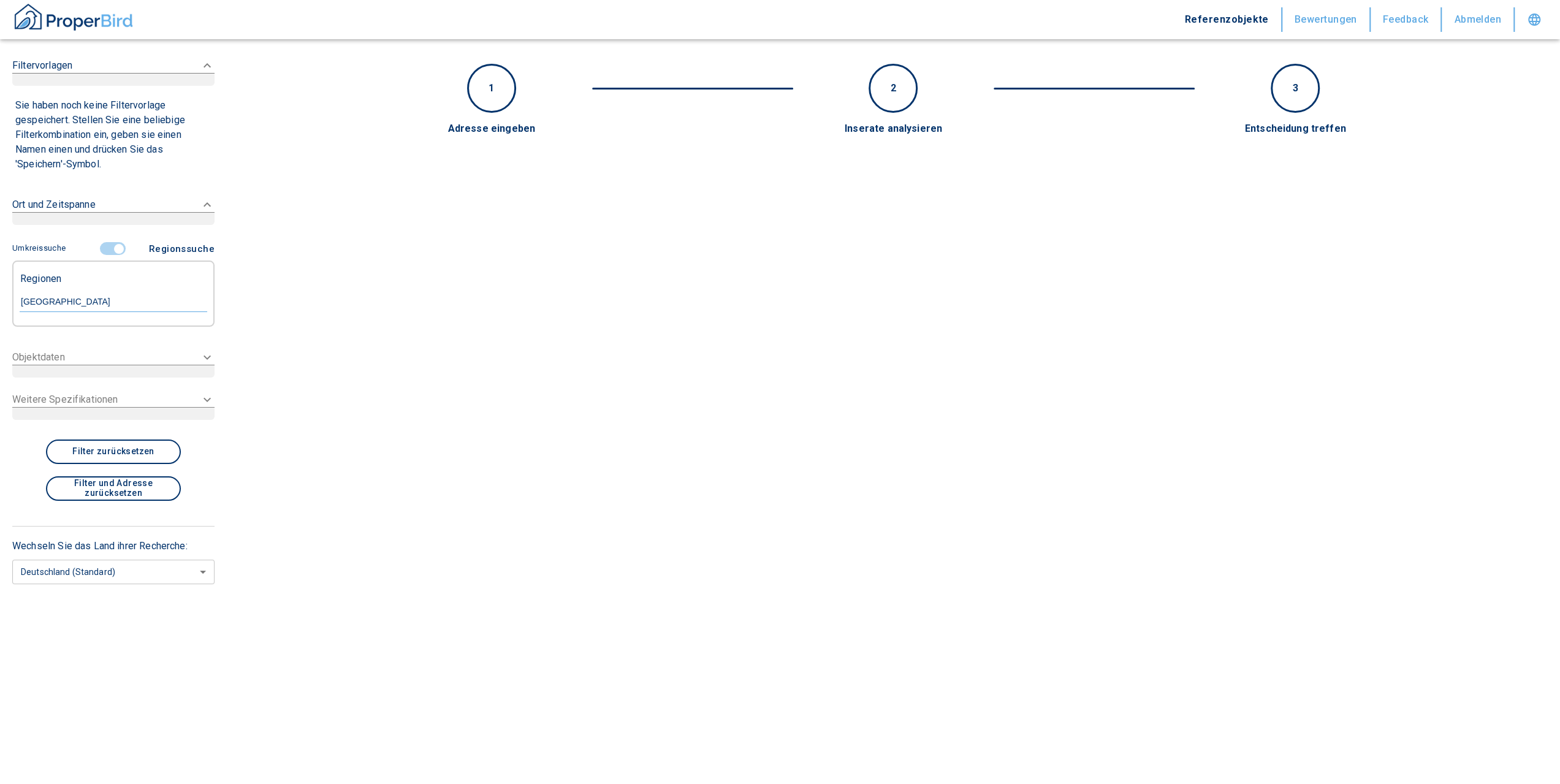
click at [114, 242] on input "controlled" at bounding box center [119, 249] width 37 height 14
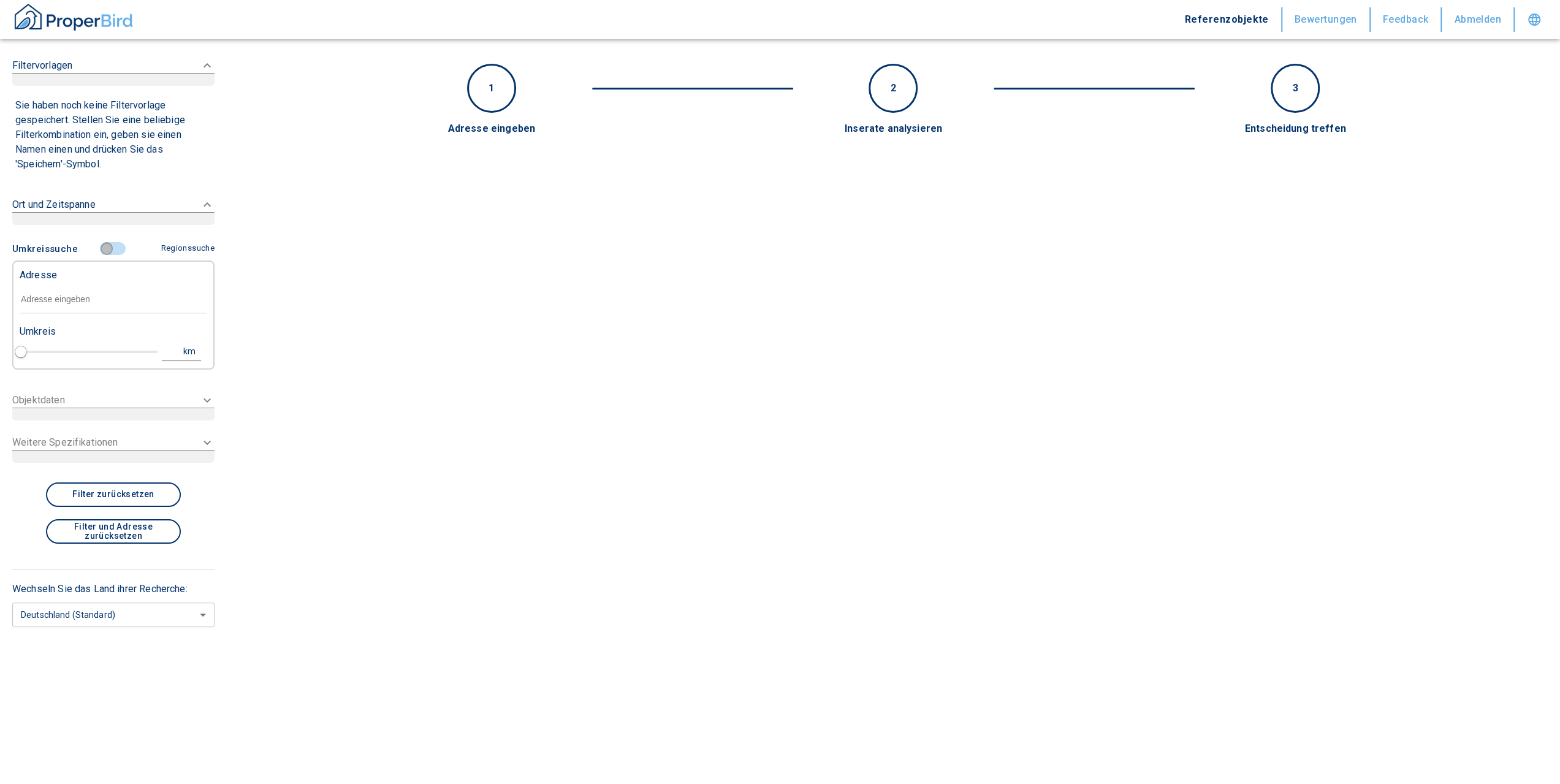
click at [114, 252] on input "controlled" at bounding box center [107, 249] width 37 height 14
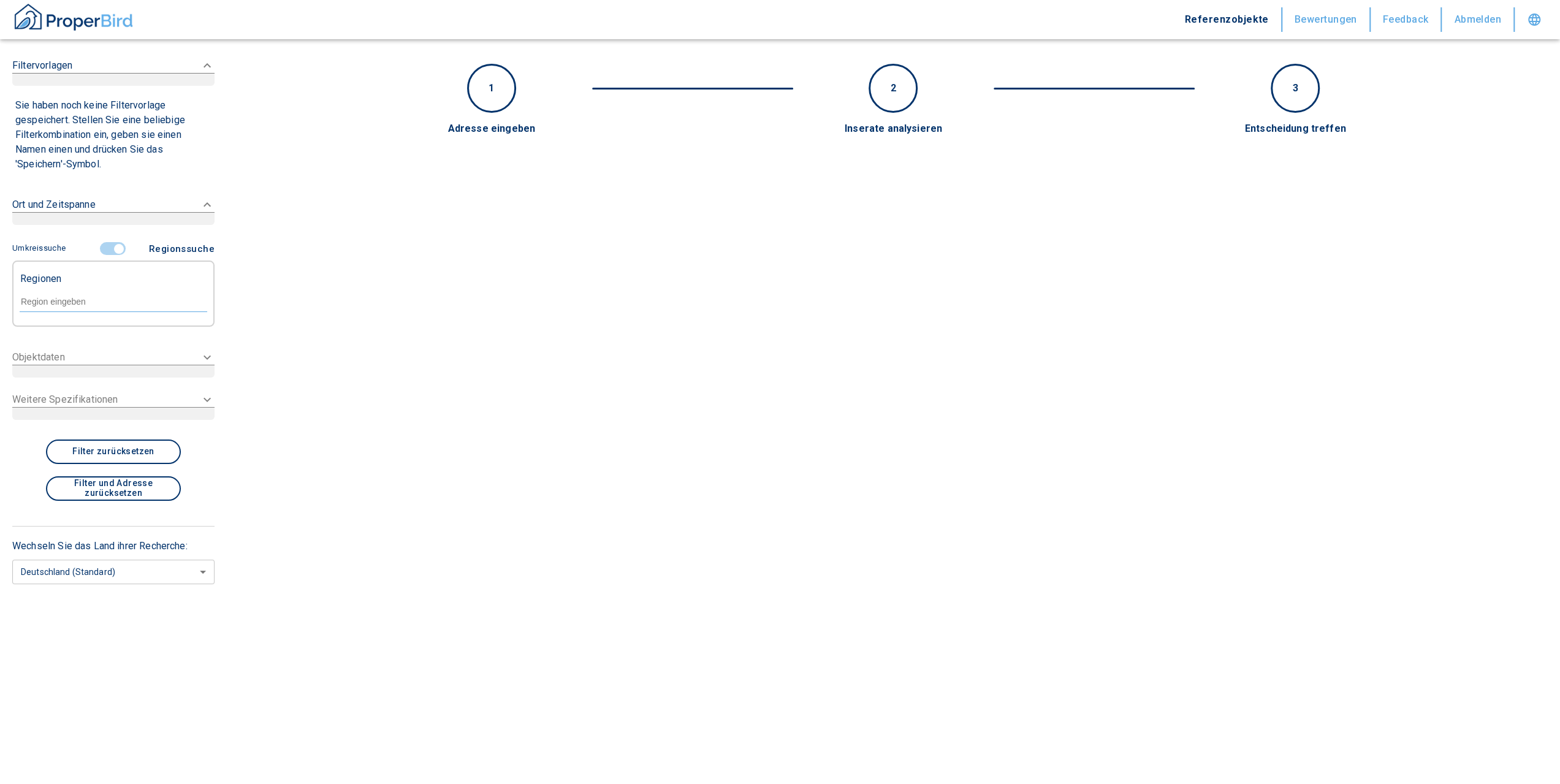
click at [71, 73] on div "Objektdaten" at bounding box center [96, 65] width 169 height 15
click at [72, 73] on p "Weitere Spezifikationen" at bounding box center [42, 65] width 60 height 15
click at [597, 108] on div "1 2 3 Adresse eingeben Inserate analysieren Entscheidung treffen Umkreissuche R…" at bounding box center [894, 100] width 1230 height 72
click at [1234, 25] on button "Referenzobjekte" at bounding box center [1227, 20] width 110 height 25
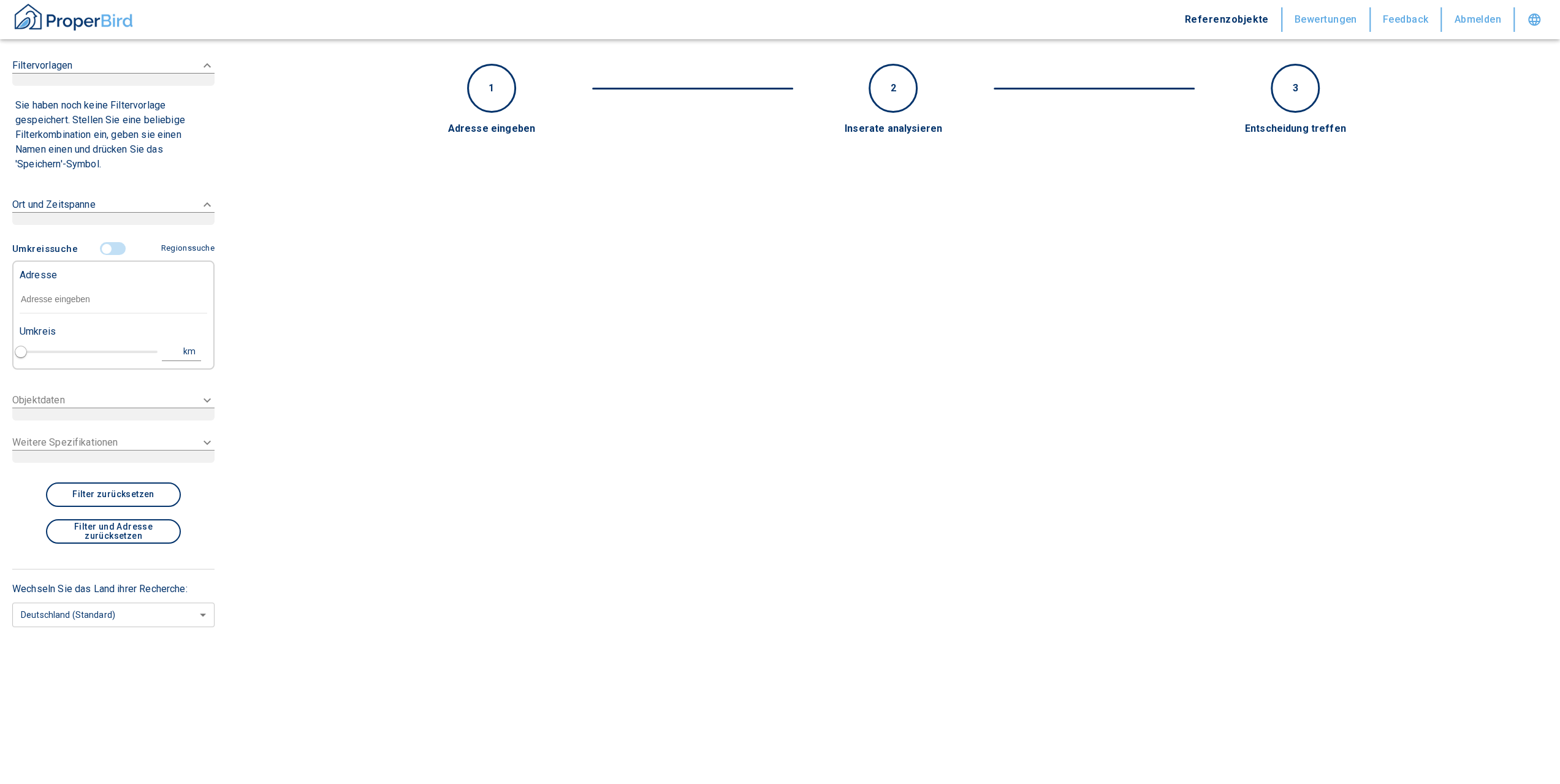
click at [127, 73] on div "Ort und Zeitspanne" at bounding box center [96, 65] width 169 height 15
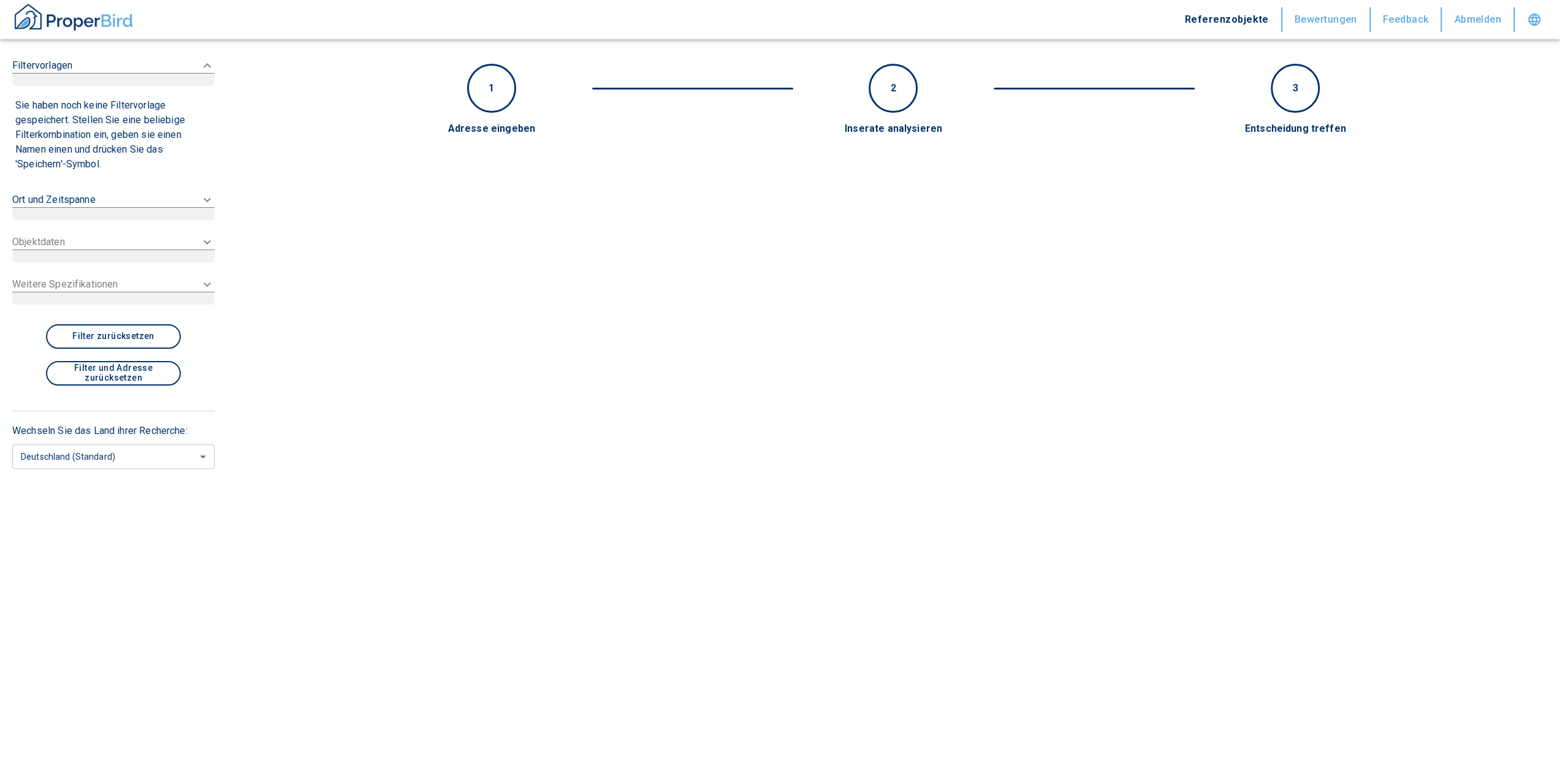
click at [132, 73] on div "Ort und Zeitspanne" at bounding box center [96, 65] width 169 height 15
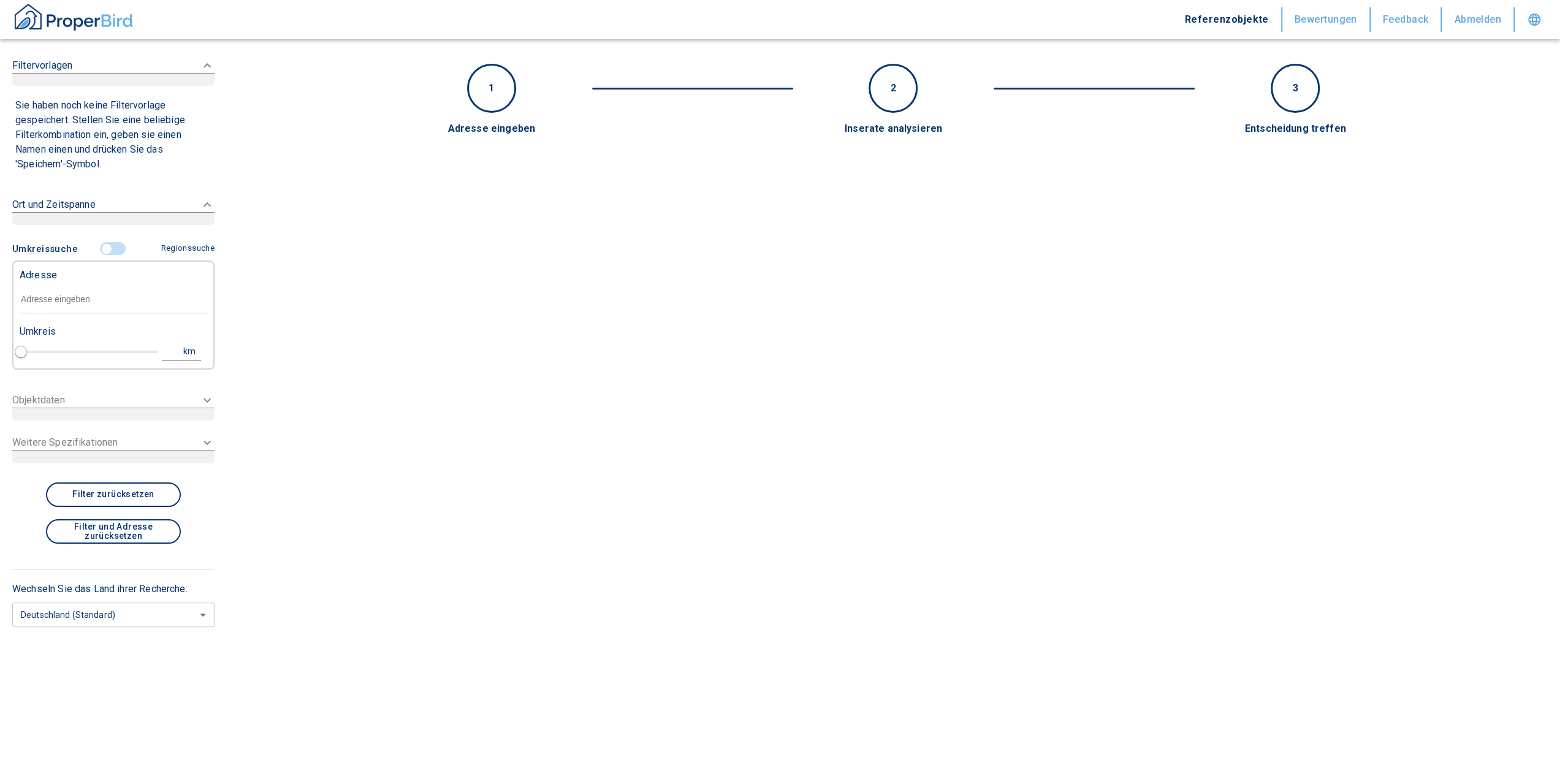
click at [63, 73] on p "Objektdaten" at bounding box center [42, 65] width 60 height 15
click at [69, 73] on p "Weitere Spezifikationen" at bounding box center [42, 65] width 60 height 15
click at [66, 304] on input "text" at bounding box center [114, 299] width 187 height 28
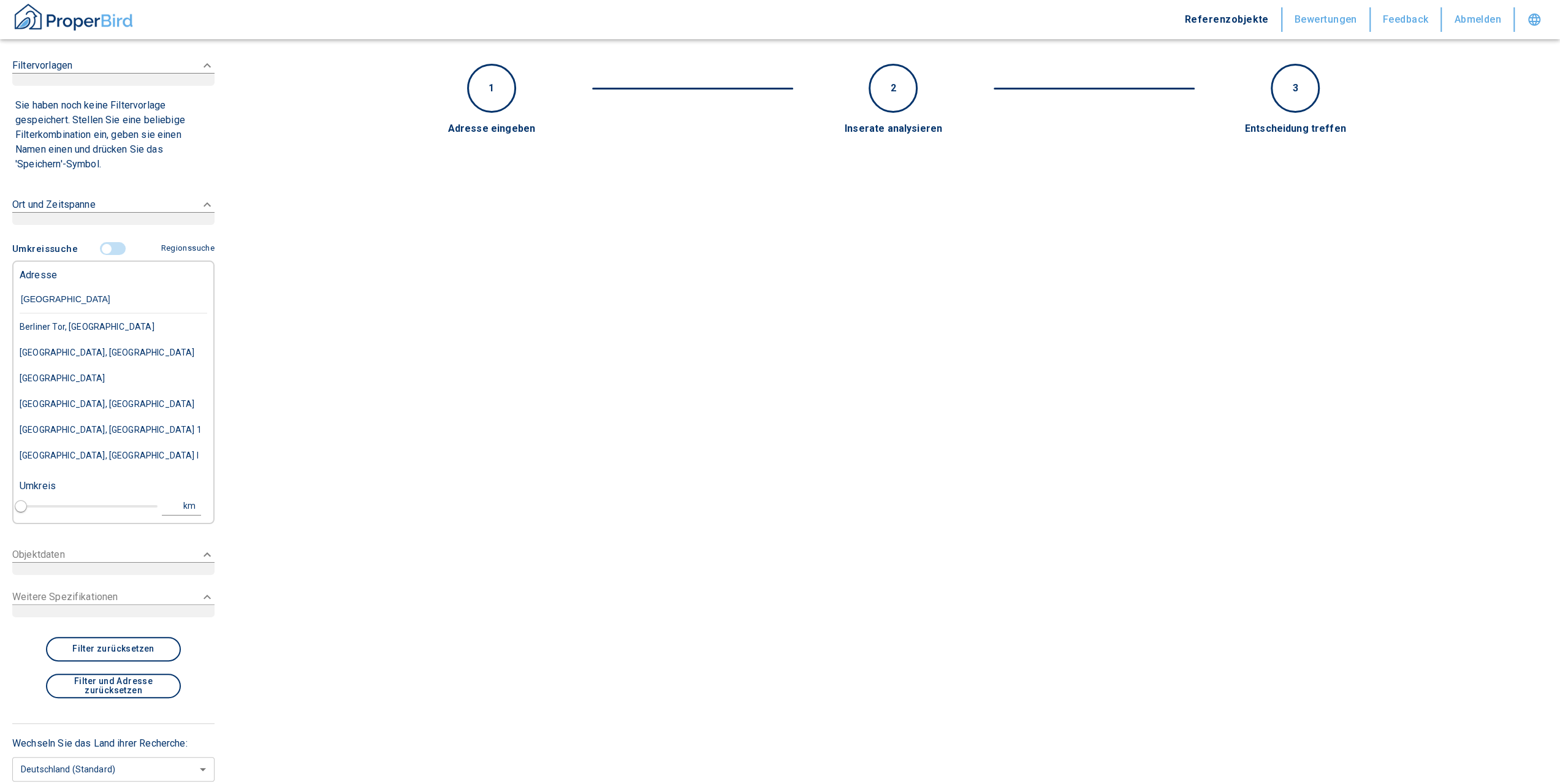
type input "[GEOGRAPHIC_DATA]"
click at [101, 248] on input "controlled" at bounding box center [107, 249] width 37 height 14
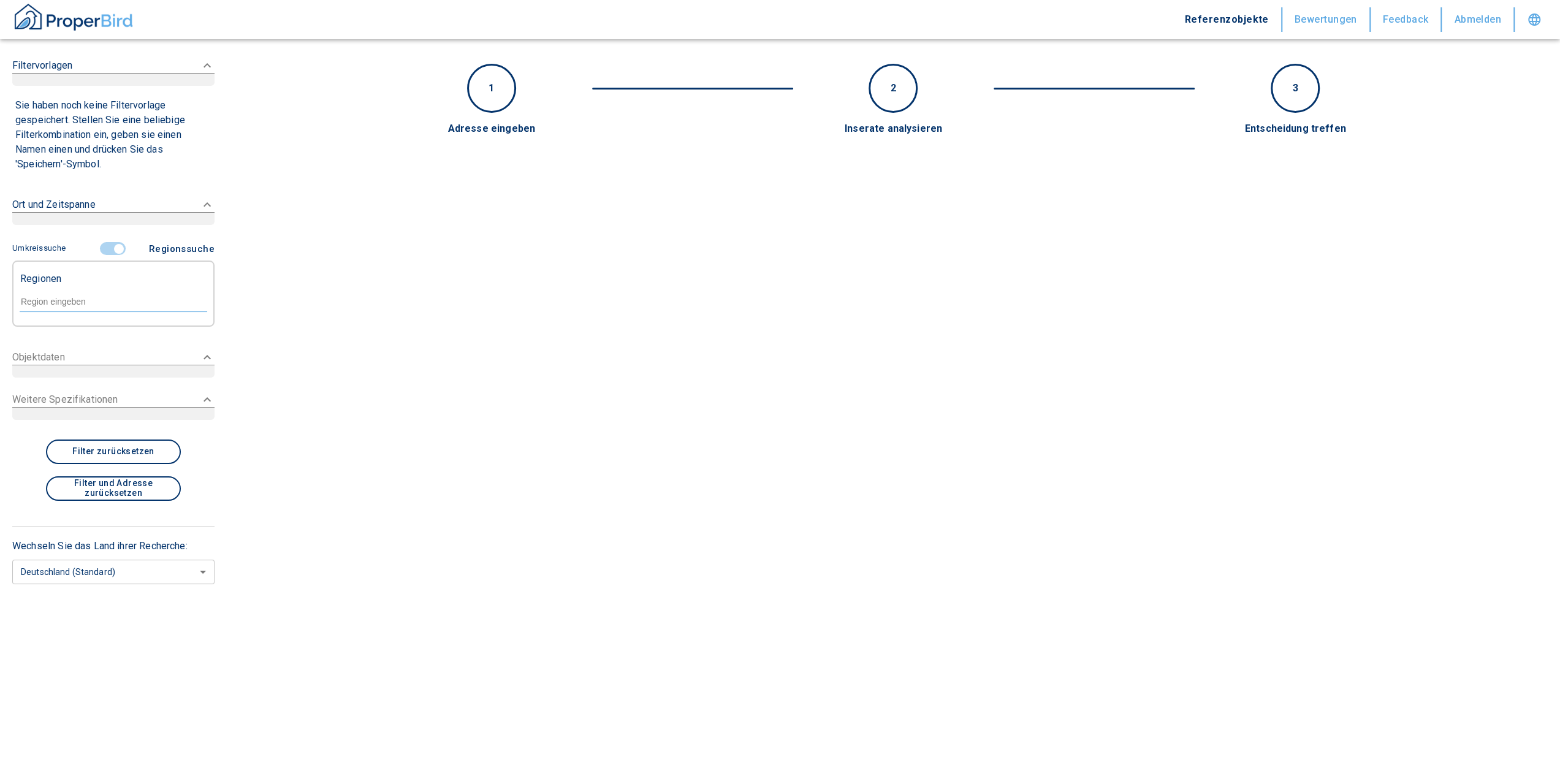
click at [61, 306] on div at bounding box center [114, 300] width 187 height 21
click at [72, 304] on input "text" at bounding box center [114, 301] width 187 height 11
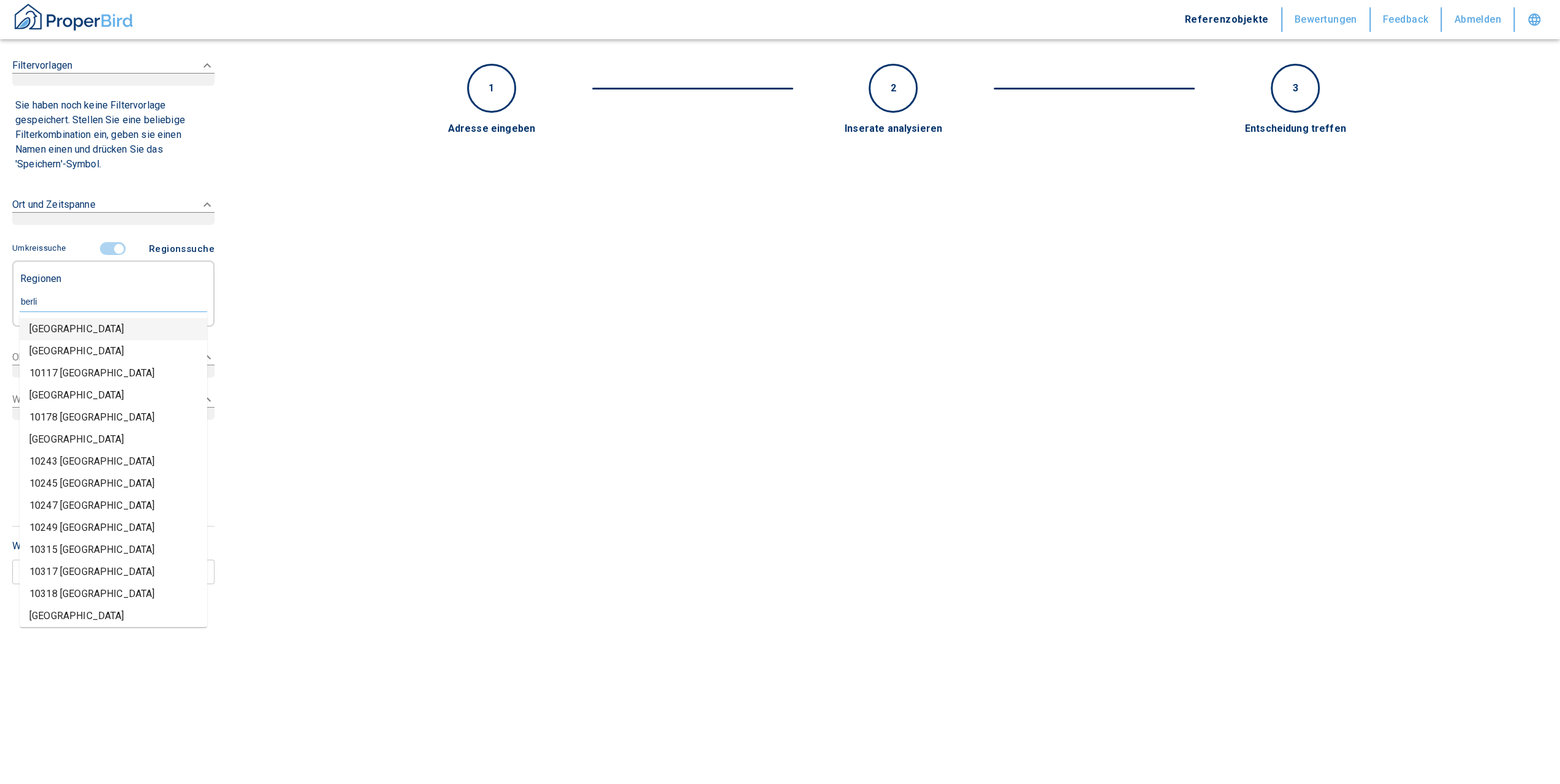
click at [79, 333] on li "[GEOGRAPHIC_DATA]" at bounding box center [114, 329] width 187 height 22
type input "berli"
type input "2020"
type input "[GEOGRAPHIC_DATA]"
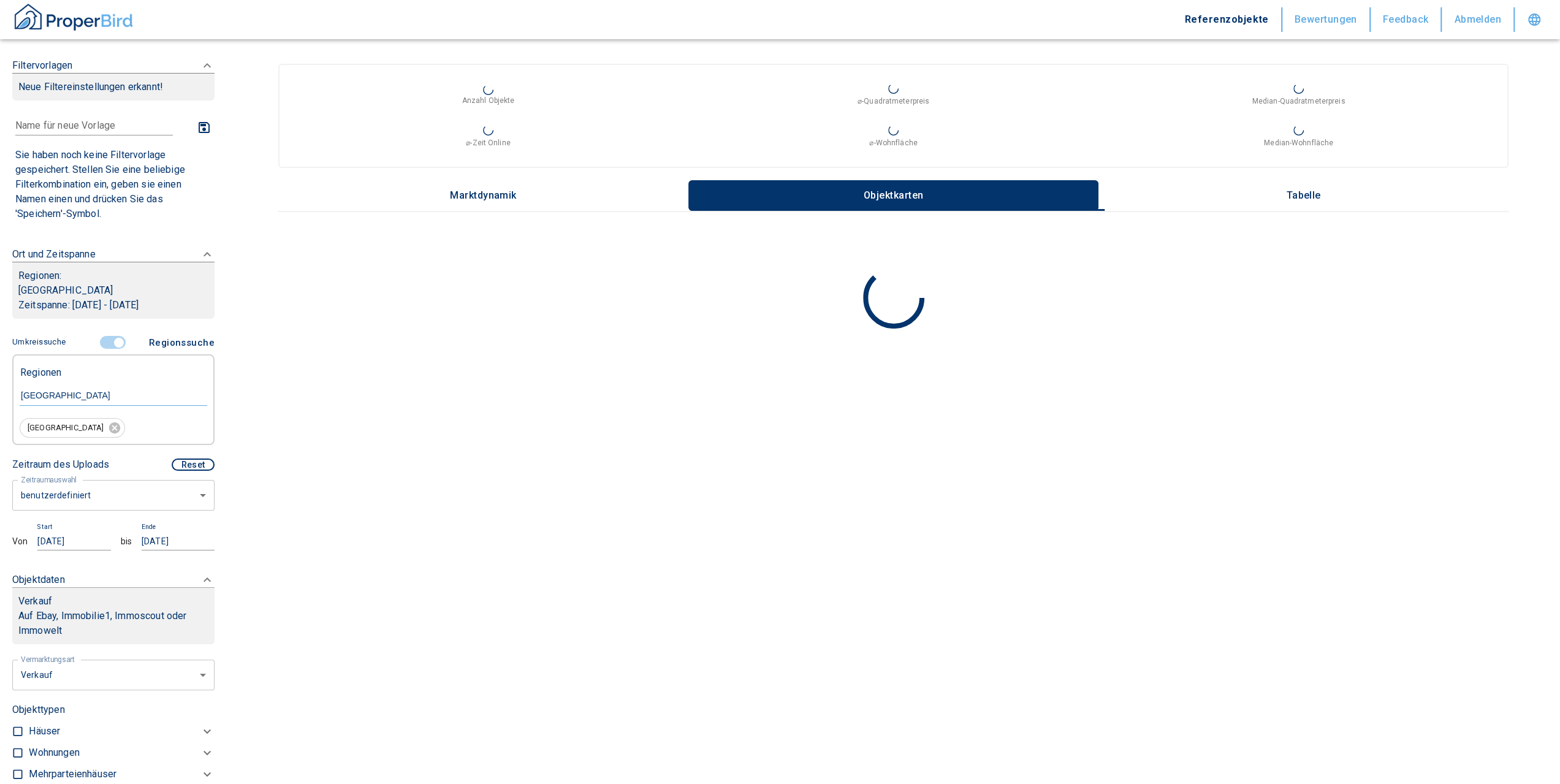
type input "2020"
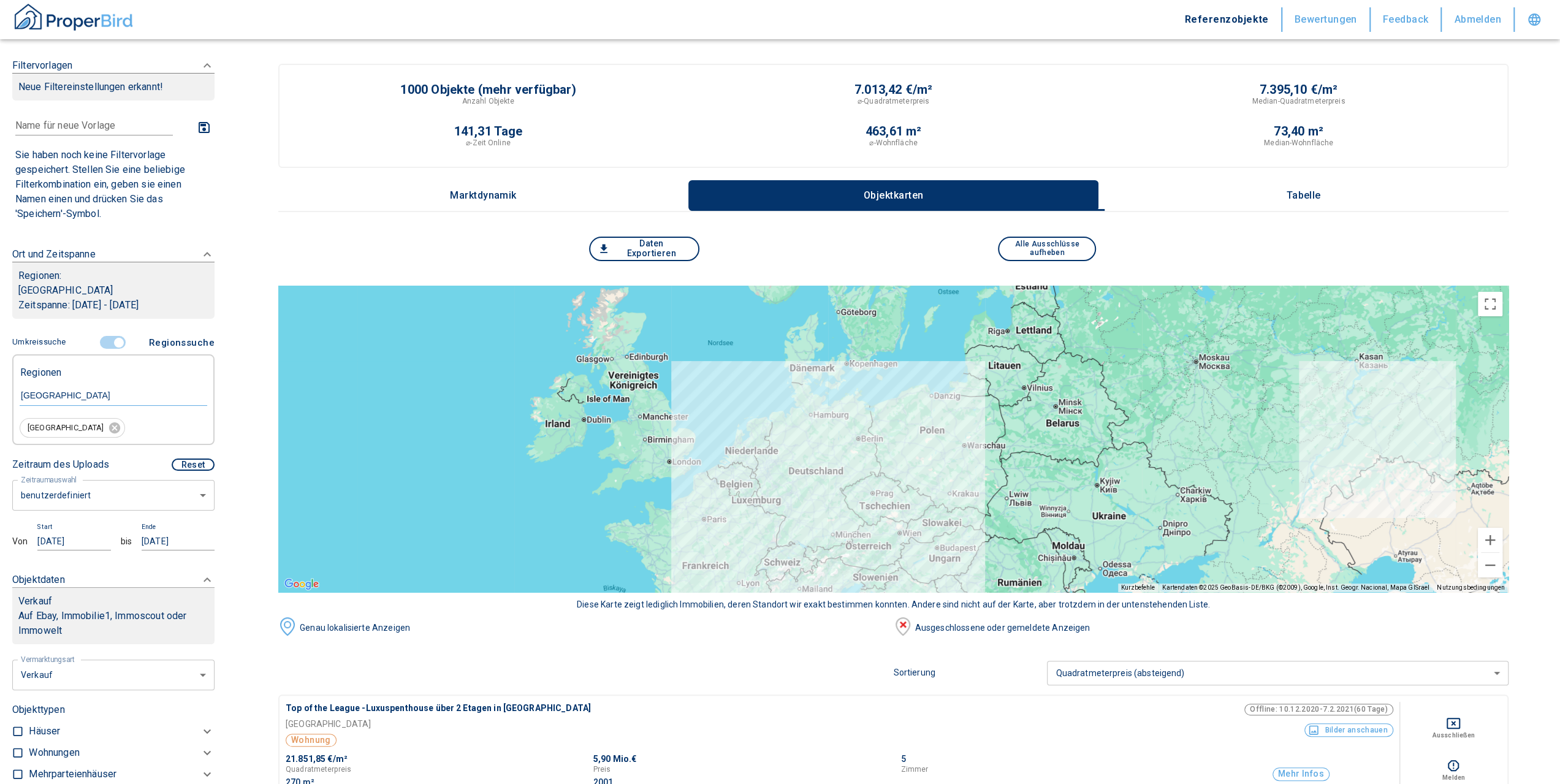
click at [863, 432] on div at bounding box center [894, 438] width 1230 height 306
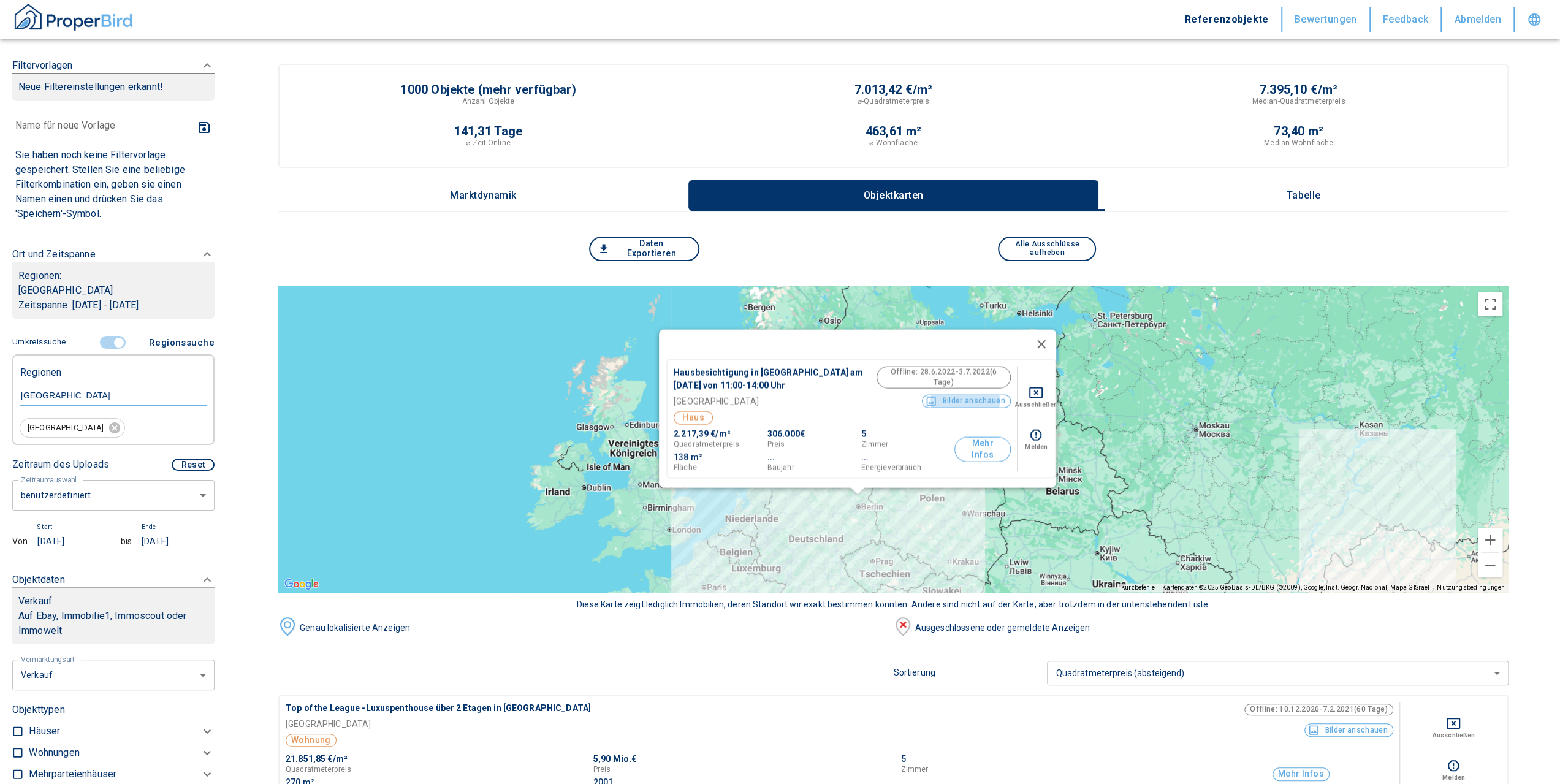
click at [1305, 192] on p "Tabelle" at bounding box center [1303, 195] width 61 height 11
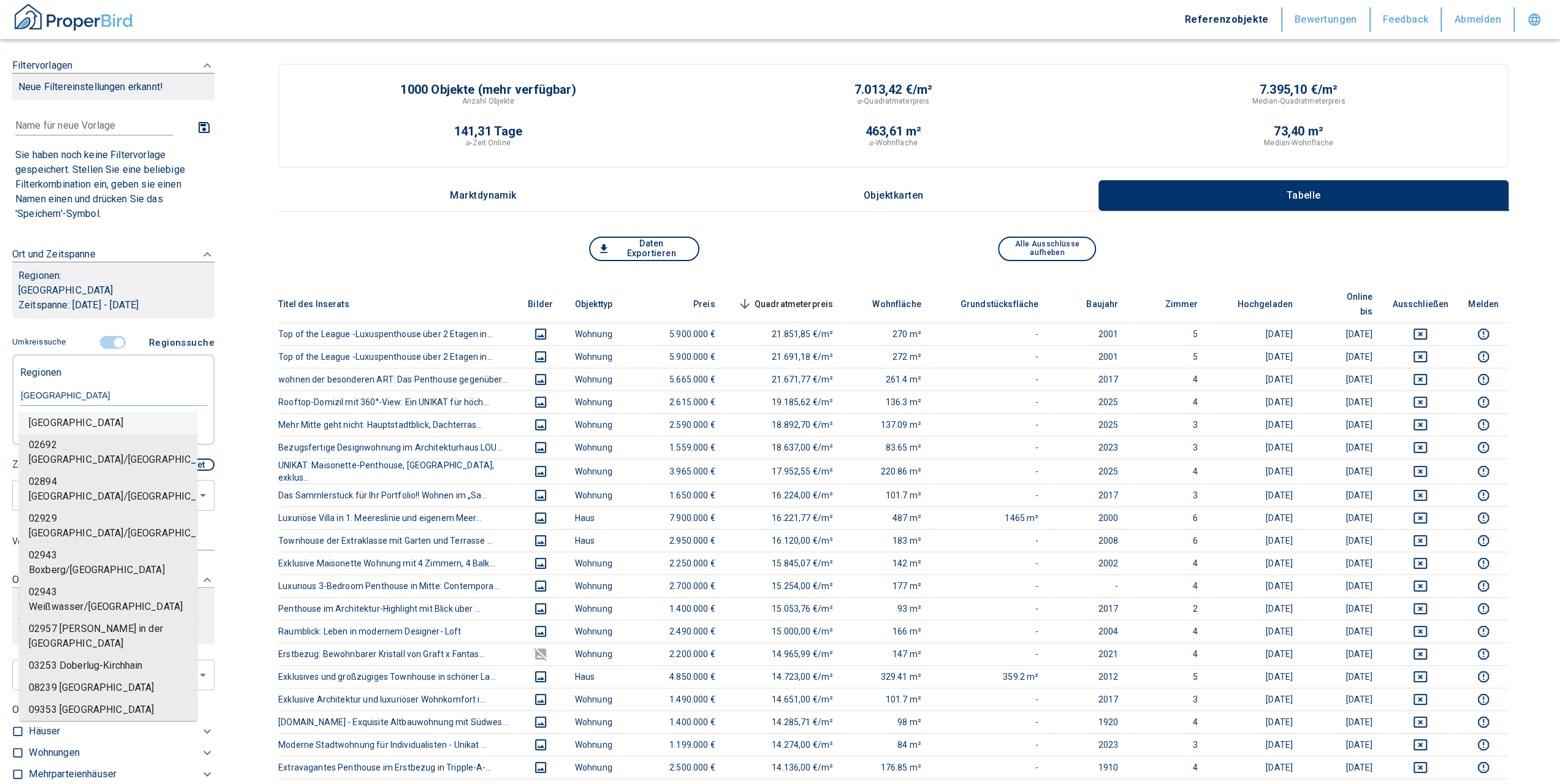
click at [117, 398] on input "[GEOGRAPHIC_DATA]" at bounding box center [114, 395] width 187 height 11
